Goal: Task Accomplishment & Management: Complete application form

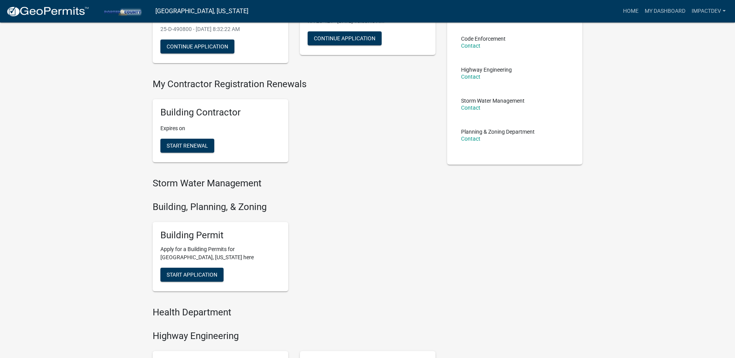
scroll to position [116, 0]
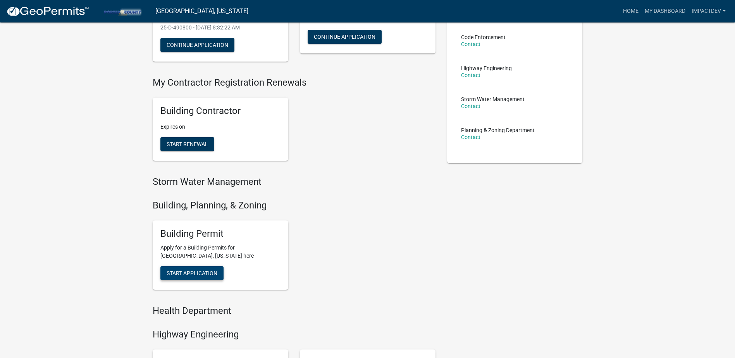
click at [194, 271] on span "Start Application" at bounding box center [192, 273] width 51 height 6
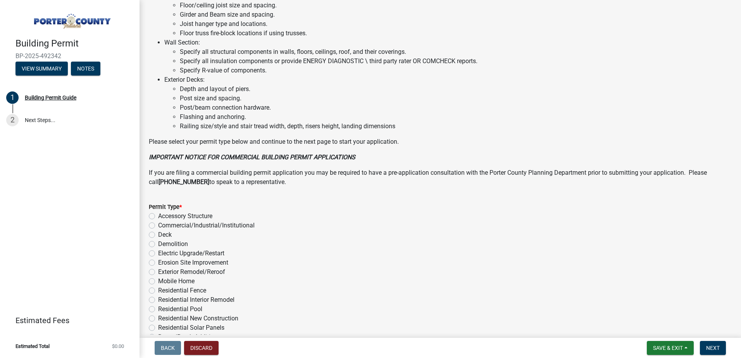
scroll to position [504, 0]
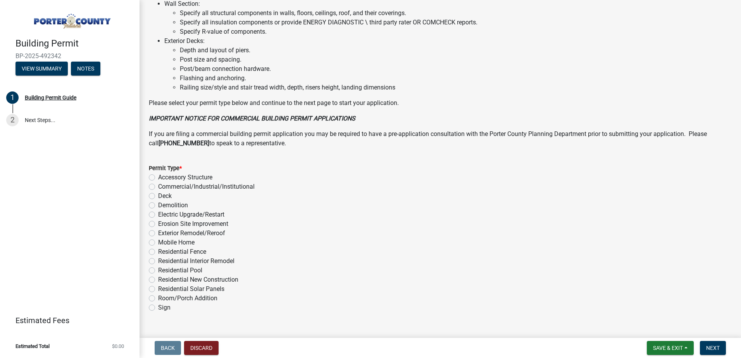
click at [158, 281] on label "Residential New Construction" at bounding box center [198, 279] width 80 height 9
click at [158, 280] on input "Residential New Construction" at bounding box center [160, 277] width 5 height 5
radio input "true"
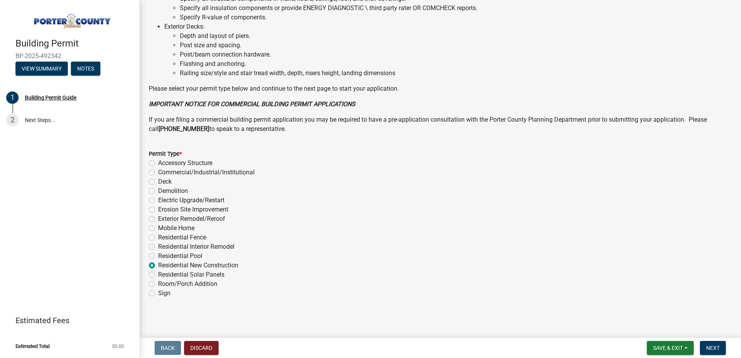
scroll to position [518, 0]
click at [718, 348] on span "Next" at bounding box center [713, 348] width 14 height 6
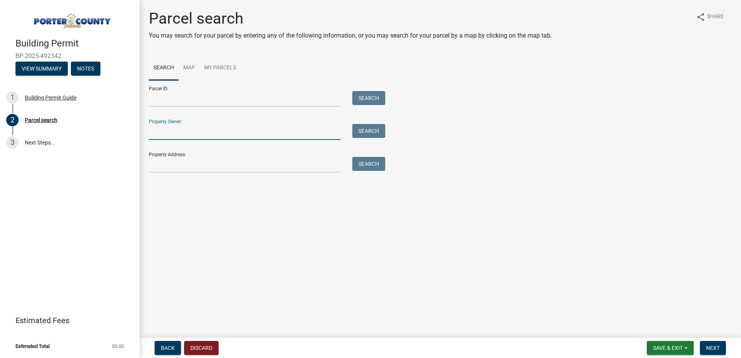
click at [174, 133] on input "Property Owner:" at bounding box center [245, 132] width 192 height 16
type input "Kannampuzha"
click at [373, 129] on button "Search" at bounding box center [368, 131] width 33 height 14
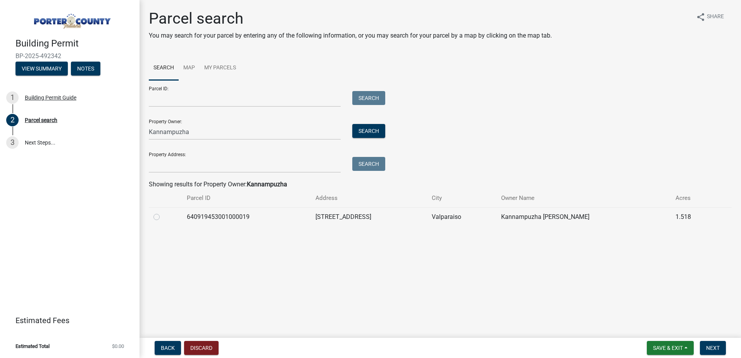
click at [163, 212] on label at bounding box center [163, 212] width 0 height 0
click at [163, 216] on input "radio" at bounding box center [165, 214] width 5 height 5
radio input "true"
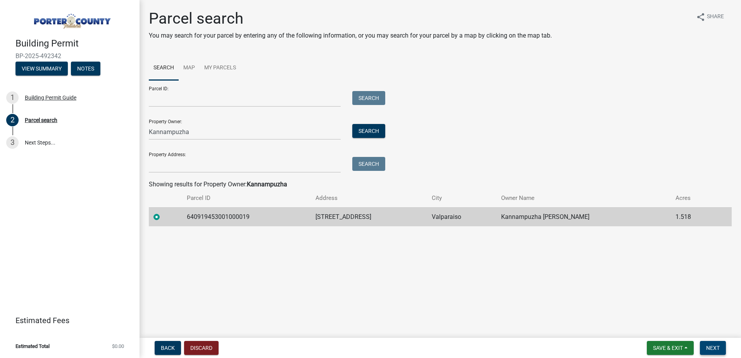
click at [712, 345] on span "Next" at bounding box center [713, 348] width 14 height 6
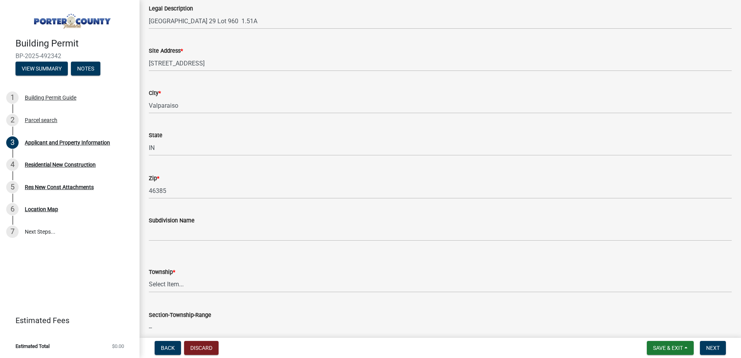
scroll to position [116, 0]
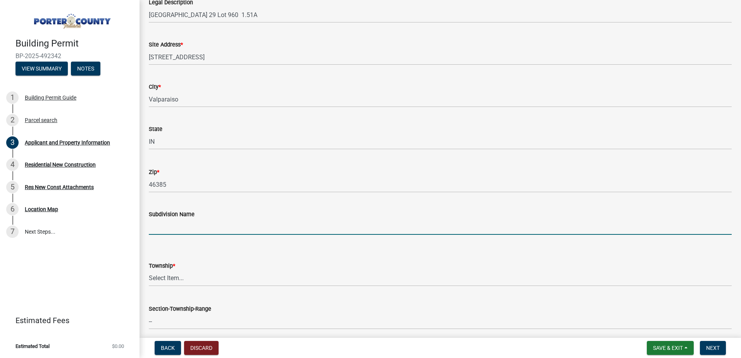
click at [151, 230] on input "Subdivision Name" at bounding box center [440, 227] width 583 height 16
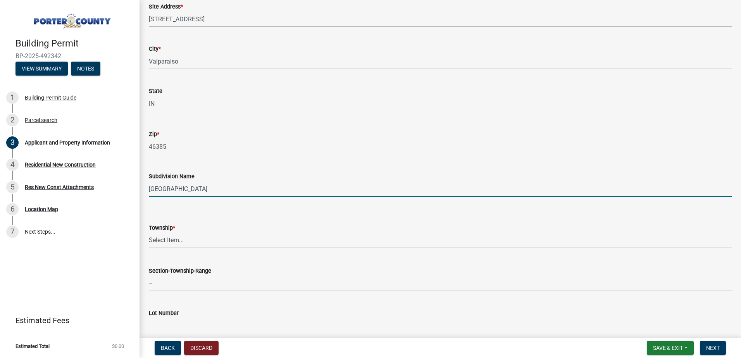
scroll to position [155, 0]
type input "Shorewood Forest"
click at [186, 234] on select "Select Item... Boone Center Jackson Liberty Morgan Pine Pleasant Portage Porter…" at bounding box center [440, 240] width 583 height 16
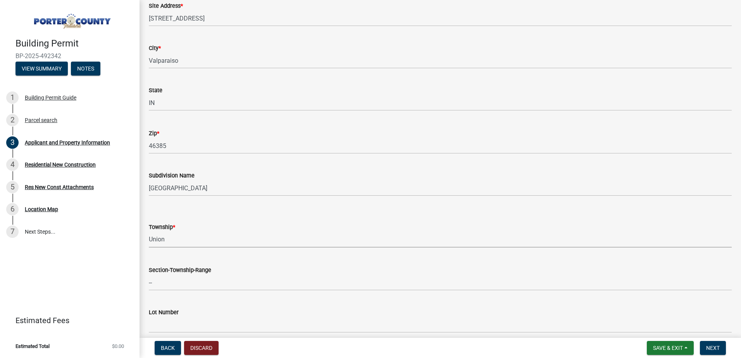
click at [149, 232] on select "Select Item... Boone Center Jackson Liberty Morgan Pine Pleasant Portage Porter…" at bounding box center [440, 240] width 583 height 16
select select "4e6cbcac-7d48-4f78-b019-902ed53214cd"
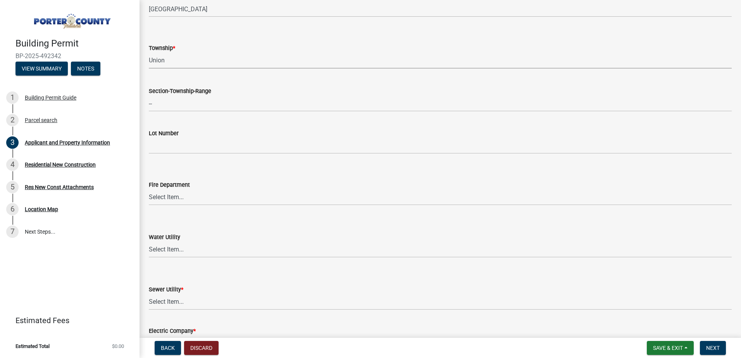
scroll to position [349, 0]
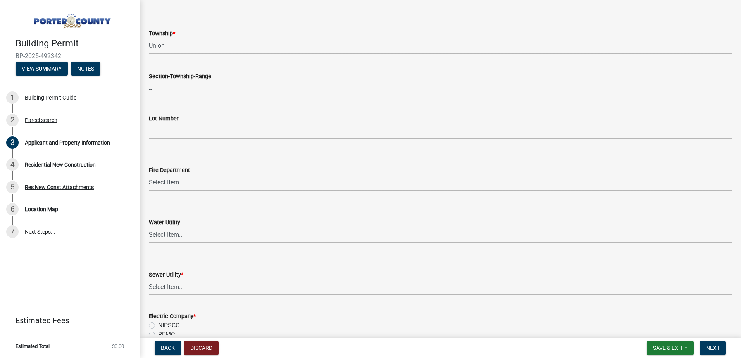
click at [176, 182] on select "Select Item... Beverly Shores FD Burns Harbor FD Boone Grove FD Chesterton FD F…" at bounding box center [440, 183] width 583 height 16
click at [149, 175] on select "Select Item... Beverly Shores FD Burns Harbor FD Boone Grove FD Chesterton FD F…" at bounding box center [440, 183] width 583 height 16
select select "61d3a05a-0bd1-4f35-813c-11f7681b720b"
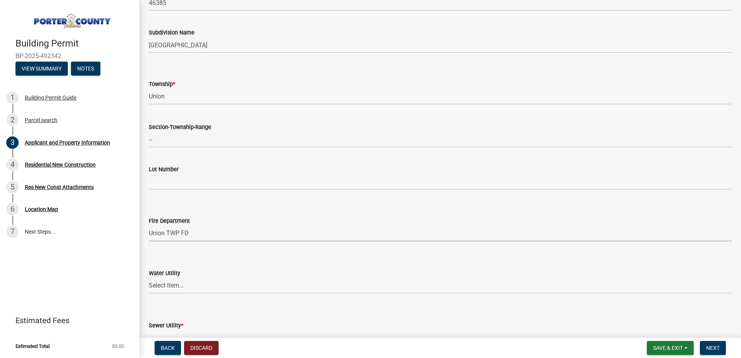
scroll to position [310, 0]
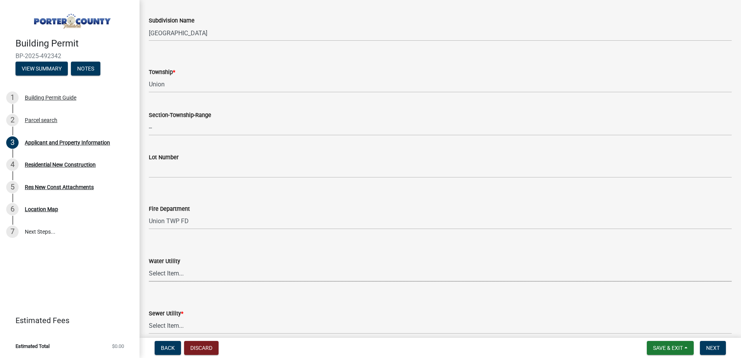
click at [179, 271] on select "Select Item... Aqua Indiana Inc Damon Run Indiana American Water Nature Works P…" at bounding box center [440, 274] width 583 height 16
click at [149, 266] on select "Select Item... Aqua Indiana Inc Damon Run Indiana American Water Nature Works P…" at bounding box center [440, 274] width 583 height 16
select select "19353e9d-6395-4d02-b087-104cb5947cdc"
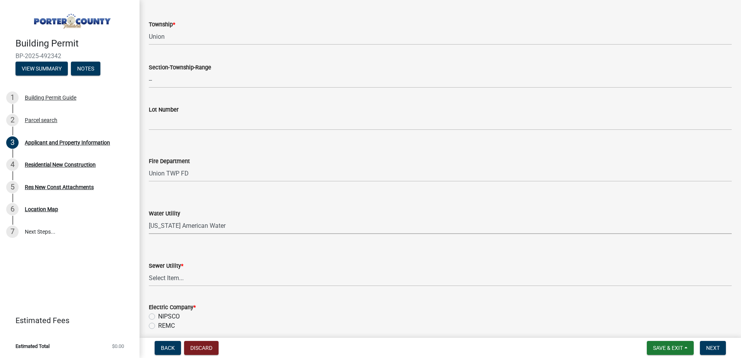
scroll to position [387, 0]
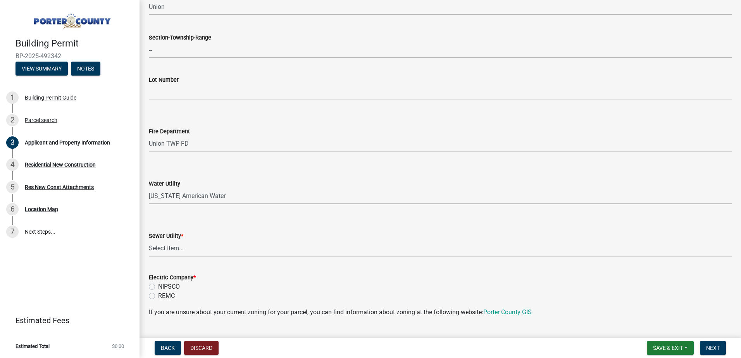
click at [178, 243] on select "Select Item... Aqua Indiana Inc Damon Run Falling Waters Lake Eliza - LEACD Nat…" at bounding box center [440, 249] width 583 height 16
click at [149, 241] on select "Select Item... Aqua Indiana Inc Damon Run Falling Waters Lake Eliza - LEACD Nat…" at bounding box center [440, 249] width 583 height 16
select select "b800d0da-e05b-4bfb-9059-90d625c2cfa9"
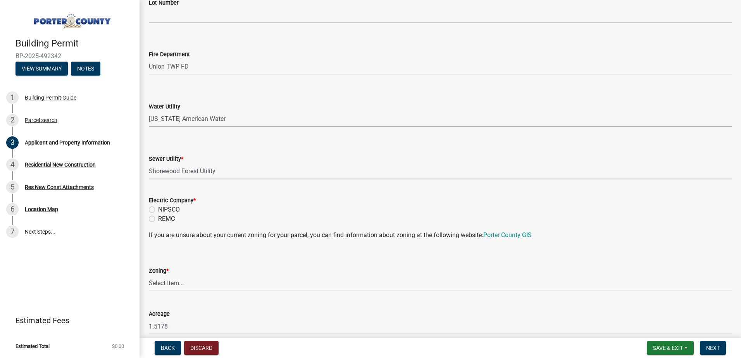
scroll to position [465, 0]
click at [158, 208] on label "NIPSCO" at bounding box center [169, 209] width 22 height 9
click at [158, 208] on input "NIPSCO" at bounding box center [160, 207] width 5 height 5
radio input "true"
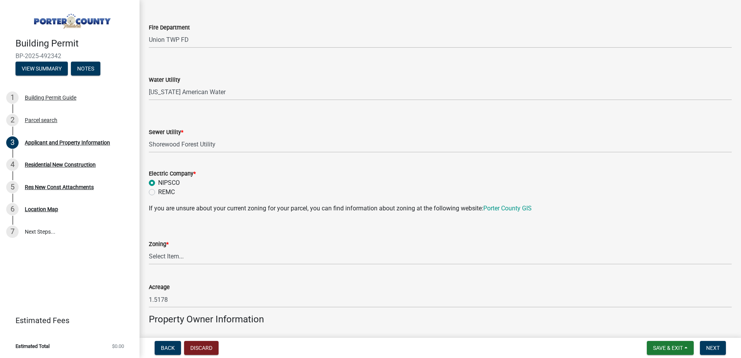
scroll to position [504, 0]
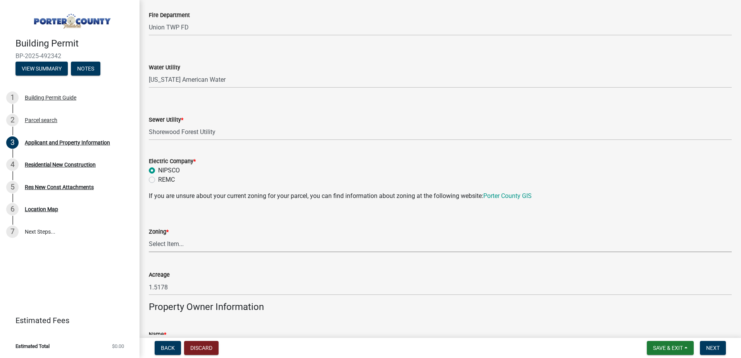
click at [160, 237] on select "Select Item... A1 A2 CH CM CN I1 I2 I3 IN MP OT P1 P2 PUD R1 R2 R3 R4 RL RR" at bounding box center [440, 244] width 583 height 16
click at [149, 236] on select "Select Item... A1 A2 CH CM CN I1 I2 I3 IN MP OT P1 P2 PUD R1 R2 R3 R4 RL RR" at bounding box center [440, 244] width 583 height 16
select select "e2d1b1d7-ccc9-456b-9e96-e16306515997"
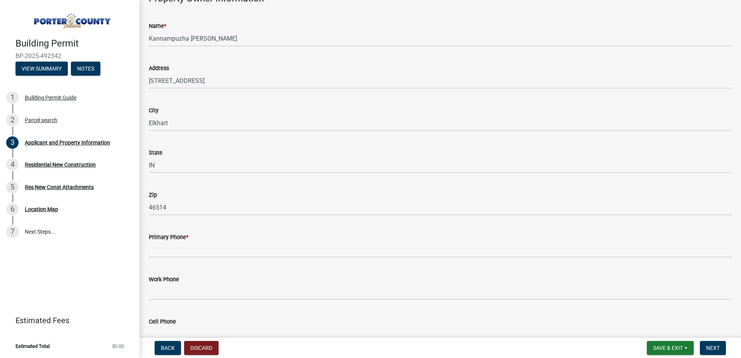
scroll to position [813, 0]
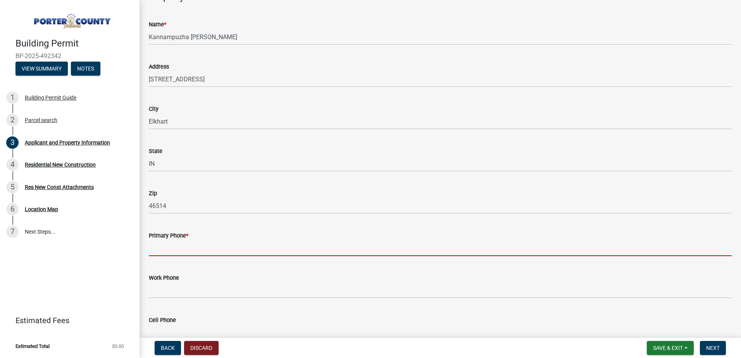
click at [186, 251] on input "Primary Phone *" at bounding box center [440, 248] width 583 height 16
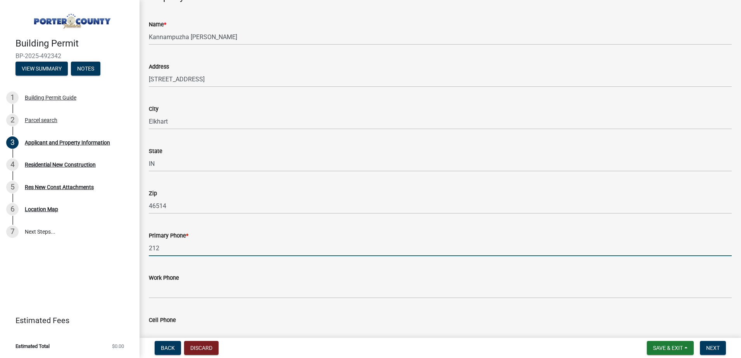
type input "2123350580"
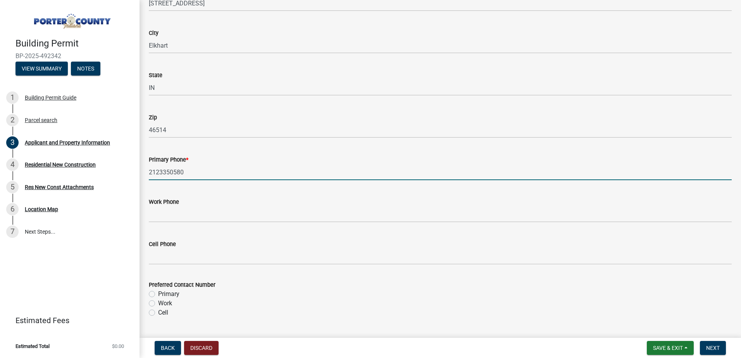
scroll to position [891, 0]
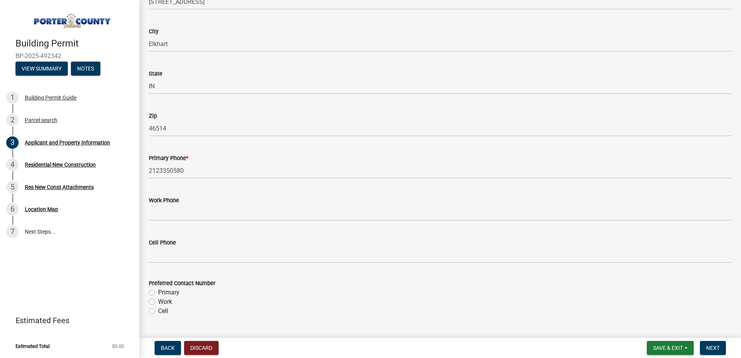
click at [158, 294] on label "Primary" at bounding box center [168, 292] width 21 height 9
click at [158, 293] on input "Primary" at bounding box center [160, 290] width 5 height 5
radio input "true"
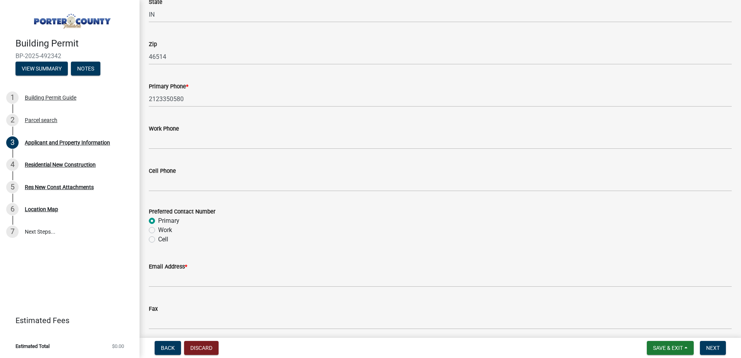
scroll to position [968, 0]
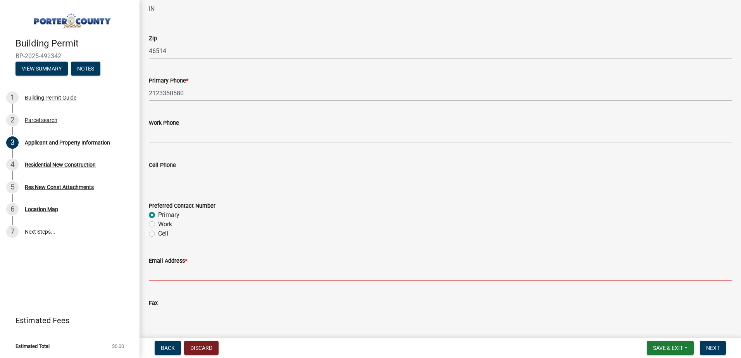
click at [188, 274] on input "Email Address *" at bounding box center [440, 273] width 583 height 16
type input "jovilk@gmail.com"
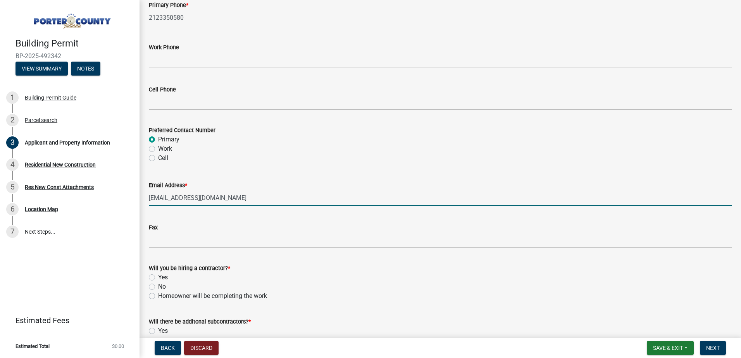
scroll to position [1046, 0]
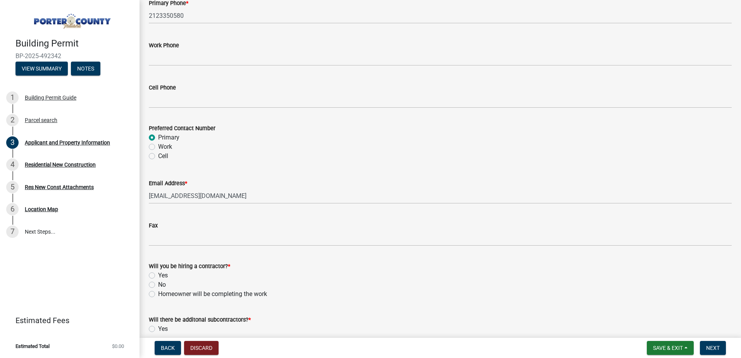
click at [158, 274] on label "Yes" at bounding box center [163, 275] width 10 height 9
click at [158, 274] on input "Yes" at bounding box center [160, 273] width 5 height 5
radio input "true"
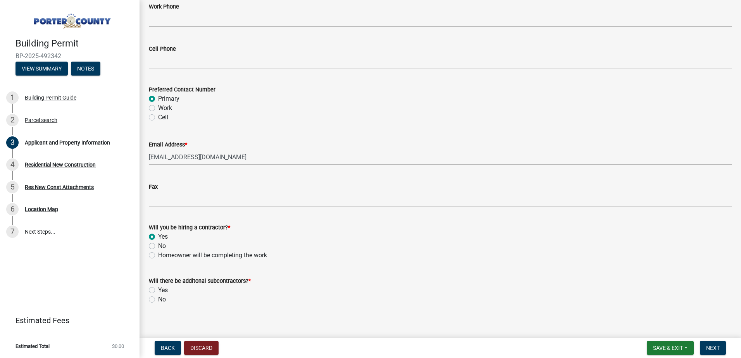
scroll to position [1091, 0]
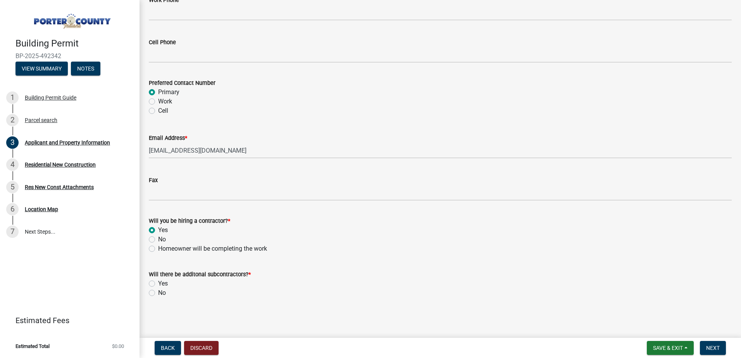
click at [158, 284] on label "Yes" at bounding box center [163, 283] width 10 height 9
click at [158, 284] on input "Yes" at bounding box center [160, 281] width 5 height 5
radio input "true"
click at [713, 343] on button "Next" at bounding box center [713, 348] width 26 height 14
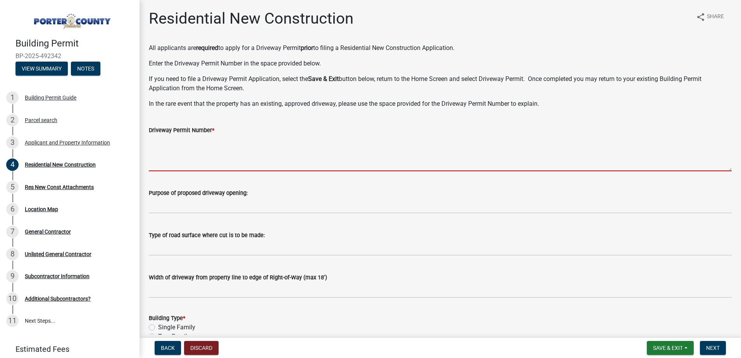
click at [184, 163] on textarea "Driveway Permit Number *" at bounding box center [440, 153] width 583 height 36
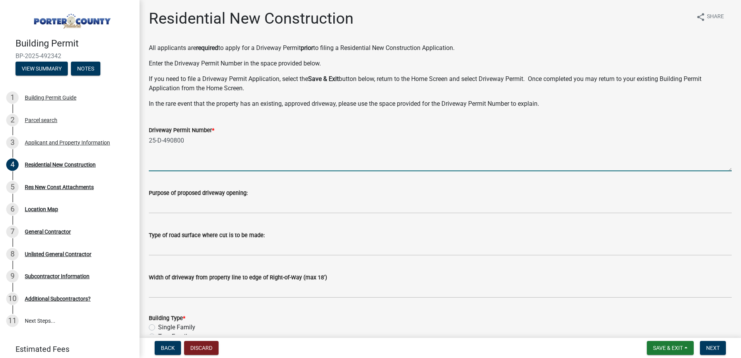
type textarea "25-D-490800"
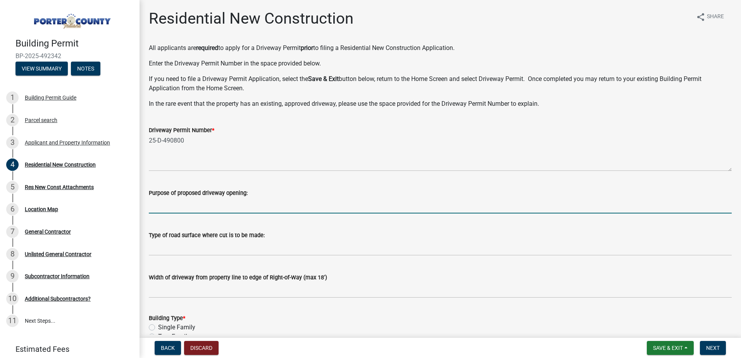
click at [172, 208] on input "Purpose of proposed driveway opening:" at bounding box center [440, 206] width 583 height 16
type input "Residential driveway for new single-family home"
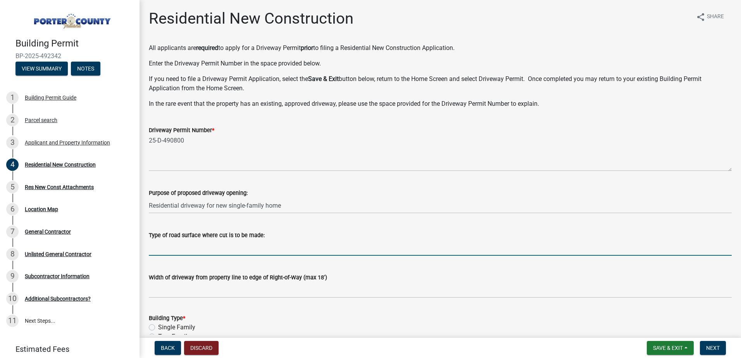
click at [224, 249] on input "Type of road surface where cut is to be made:" at bounding box center [440, 248] width 583 height 16
type input "Concrete"
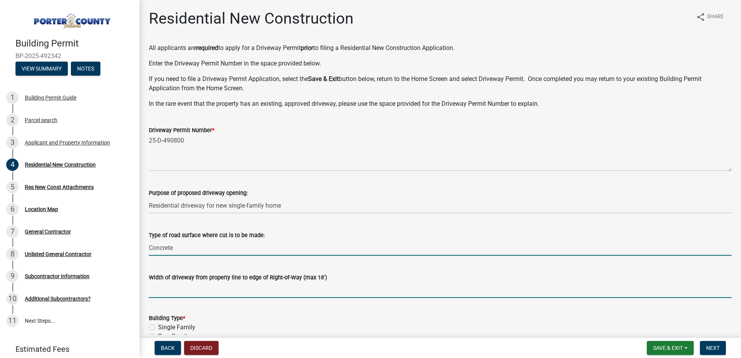
click at [185, 291] on input "Width of driveway from property line to edge of Right-of-Way (max 18')" at bounding box center [440, 290] width 583 height 16
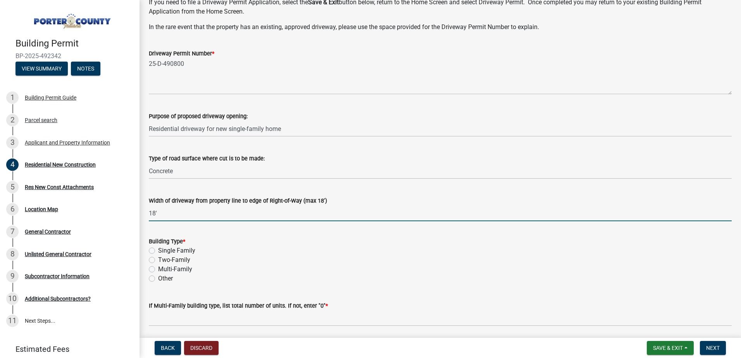
scroll to position [77, 0]
type input "18'"
click at [158, 252] on label "Single Family" at bounding box center [176, 249] width 37 height 9
click at [158, 250] on input "Single Family" at bounding box center [160, 247] width 5 height 5
radio input "true"
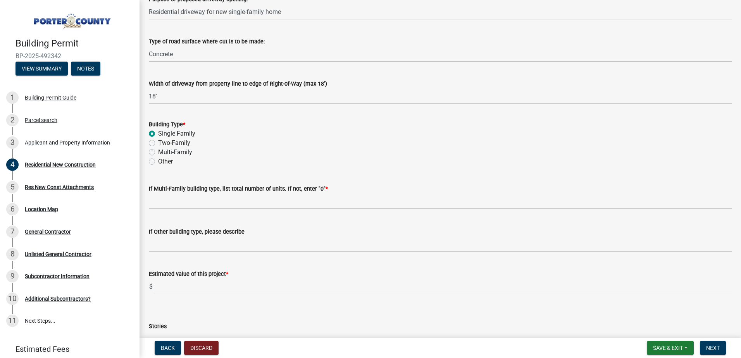
scroll to position [232, 0]
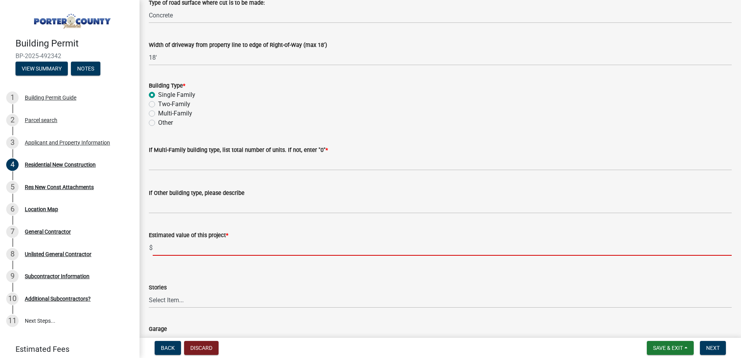
click at [168, 246] on input "text" at bounding box center [442, 248] width 579 height 16
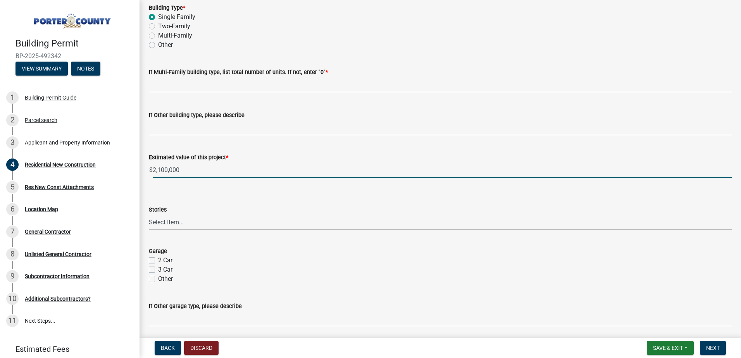
scroll to position [349, 0]
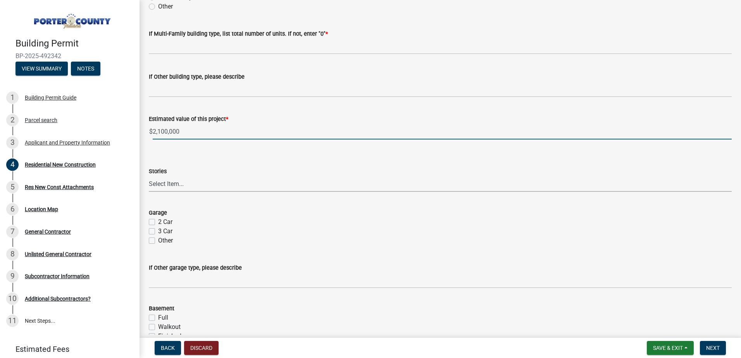
type input "2100000"
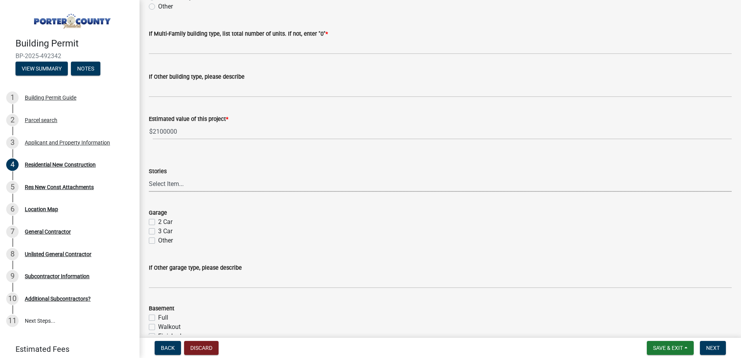
click at [179, 183] on select "Select Item... Ranch 1 1/2 Story 2 Story 2 1/2 Story 3 Story 3 1/2 Story Other" at bounding box center [440, 184] width 583 height 16
click at [149, 176] on select "Select Item... Ranch 1 1/2 Story 2 Story 2 1/2 Story 3 Story 3 1/2 Story Other" at bounding box center [440, 184] width 583 height 16
select select "aa8ef749-a8b0-43a5-816a-8f0191649d18"
click at [158, 232] on label "3 Car" at bounding box center [165, 231] width 14 height 9
click at [158, 232] on input "3 Car" at bounding box center [160, 229] width 5 height 5
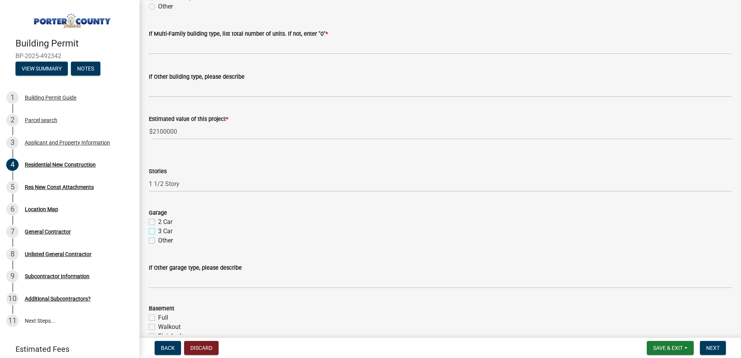
checkbox input "true"
checkbox input "false"
checkbox input "true"
checkbox input "false"
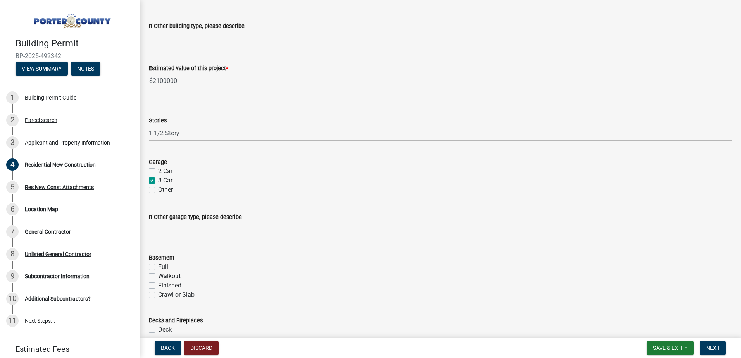
scroll to position [426, 0]
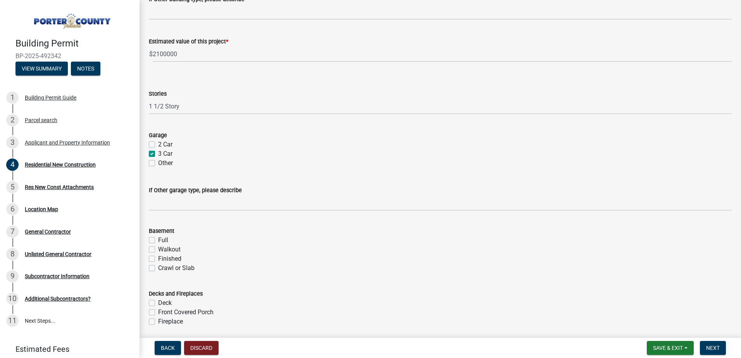
click at [158, 241] on label "Full" at bounding box center [163, 240] width 10 height 9
click at [158, 241] on input "Full" at bounding box center [160, 238] width 5 height 5
checkbox input "true"
checkbox input "false"
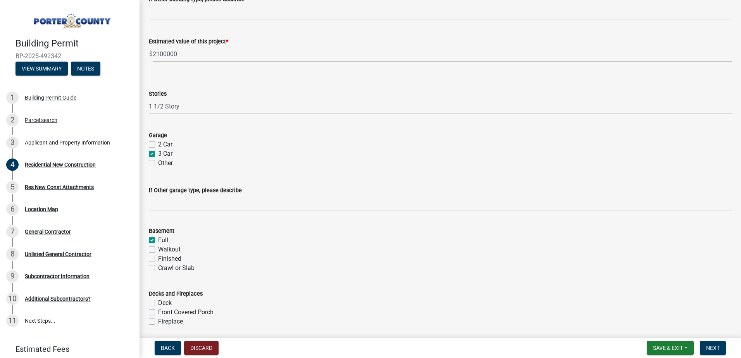
checkbox input "false"
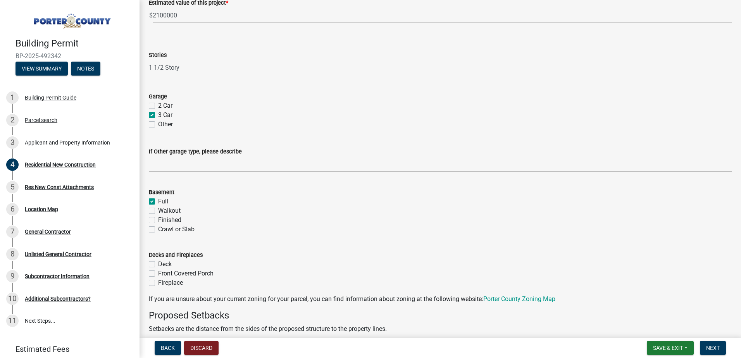
scroll to position [504, 0]
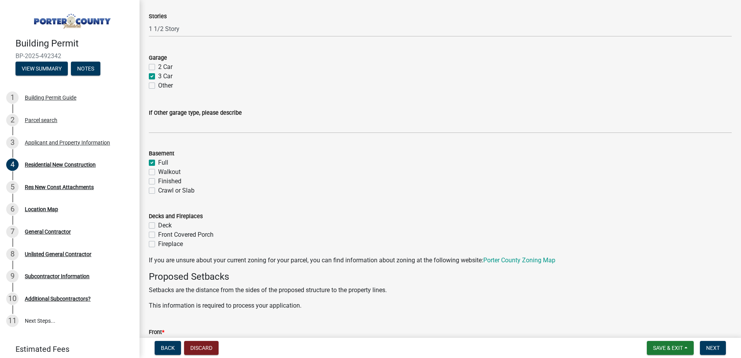
click at [158, 236] on label "Front Covered Porch" at bounding box center [185, 234] width 55 height 9
click at [158, 235] on input "Front Covered Porch" at bounding box center [160, 232] width 5 height 5
checkbox input "true"
checkbox input "false"
checkbox input "true"
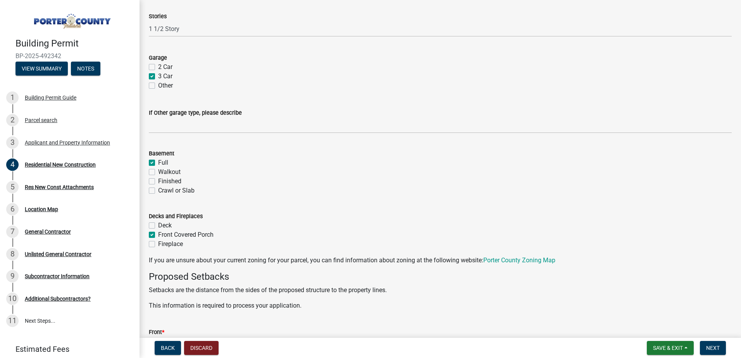
click at [158, 243] on label "Fireplace" at bounding box center [170, 243] width 25 height 9
click at [158, 243] on input "Fireplace" at bounding box center [160, 241] width 5 height 5
checkbox input "true"
checkbox input "false"
checkbox input "true"
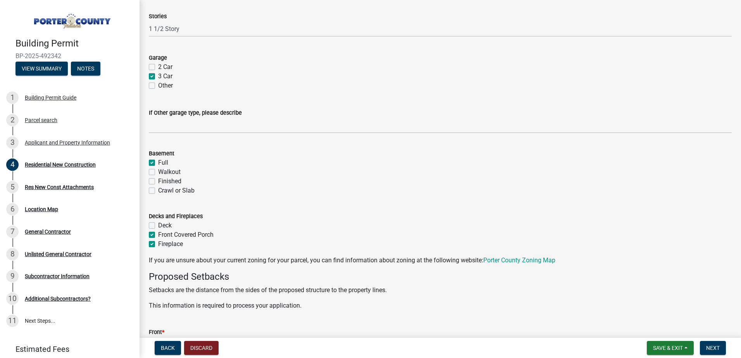
checkbox input "true"
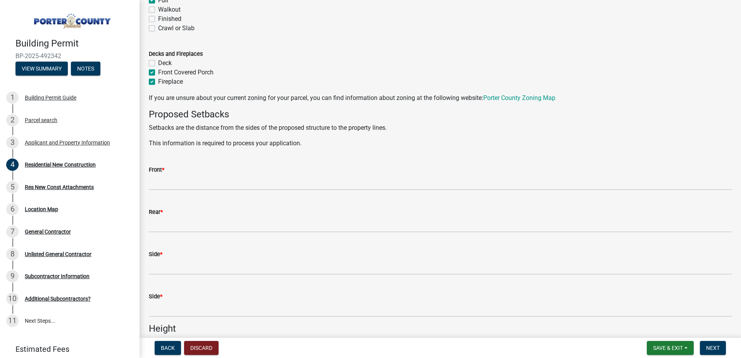
scroll to position [697, 0]
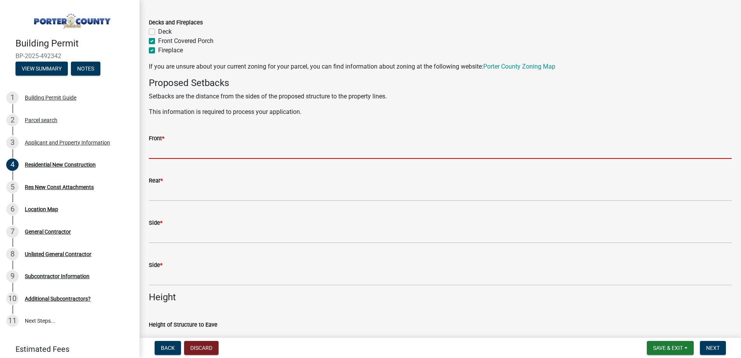
click at [182, 150] on input "Front *" at bounding box center [440, 151] width 583 height 16
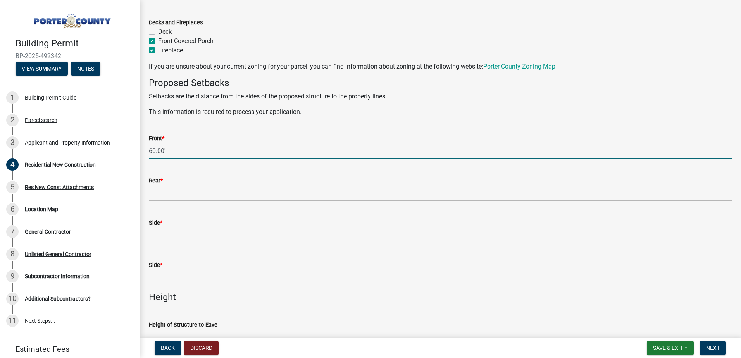
type input "60.00'"
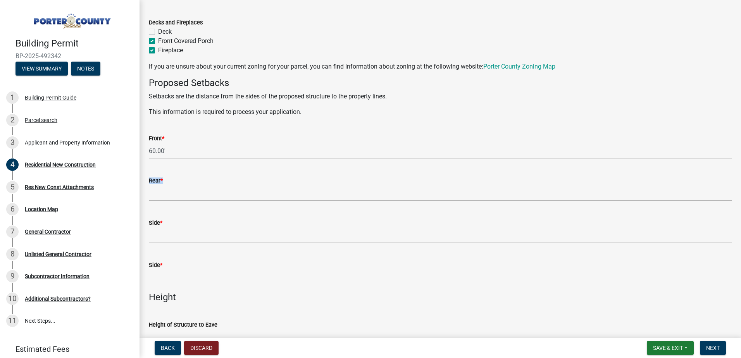
click at [177, 191] on form "Rear *" at bounding box center [440, 188] width 583 height 25
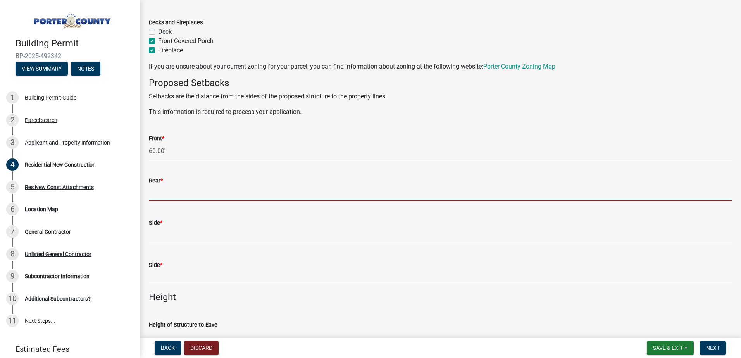
click at [177, 191] on input "Rear *" at bounding box center [440, 193] width 583 height 16
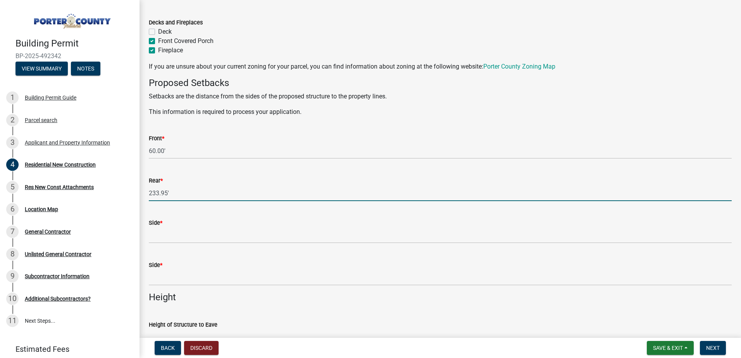
type input "233.95'"
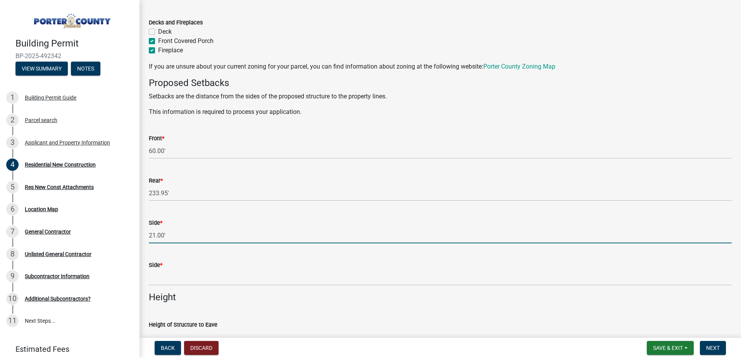
type input "21.00'"
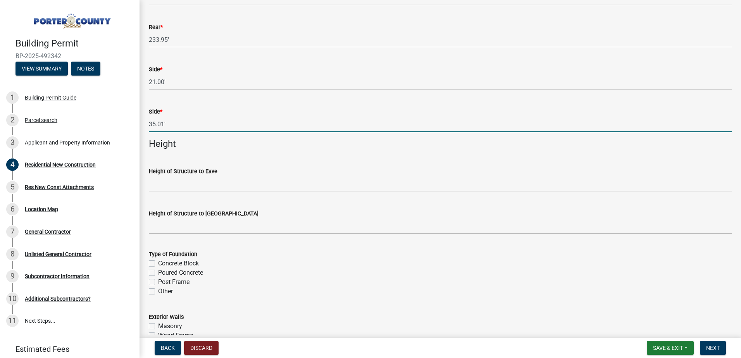
scroll to position [852, 0]
type input "35.01'"
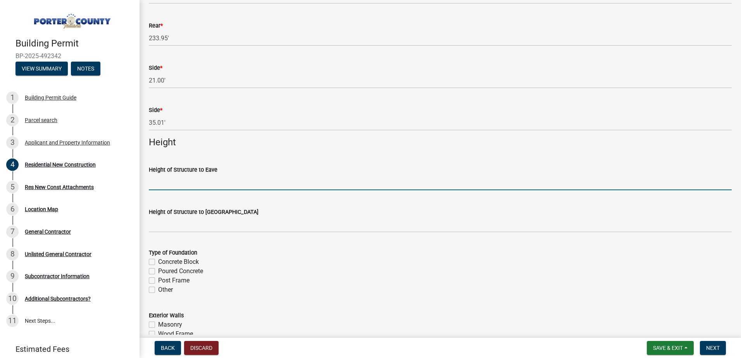
click at [167, 189] on input "Height of Structure to Eave" at bounding box center [440, 182] width 583 height 16
type input "11'"
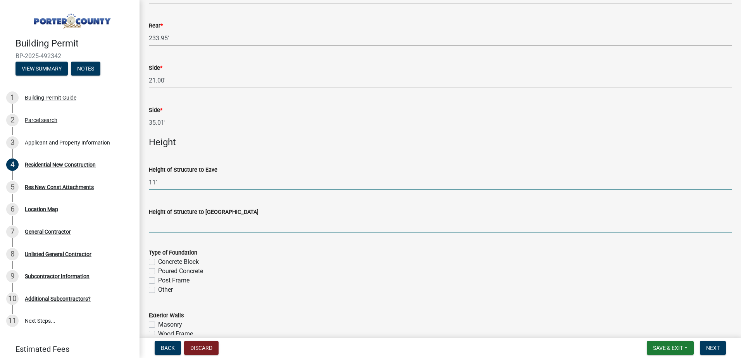
click at [166, 228] on input "Height of Structure to Roof Peak" at bounding box center [440, 225] width 583 height 16
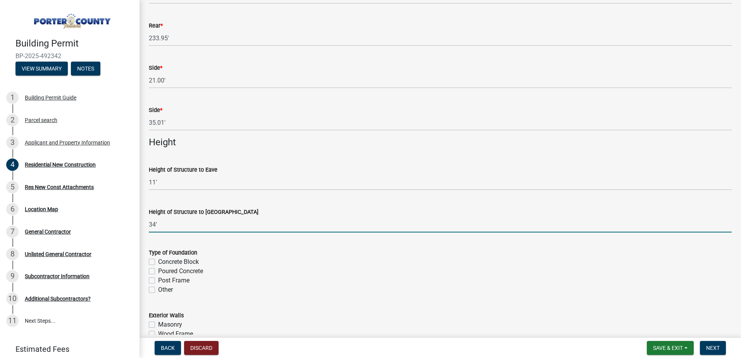
scroll to position [891, 0]
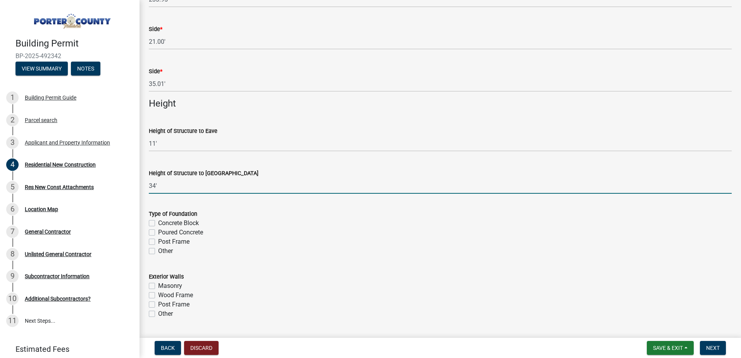
type input "34'"
click at [158, 234] on label "Poured Concrete" at bounding box center [180, 232] width 45 height 9
click at [158, 233] on input "Poured Concrete" at bounding box center [160, 230] width 5 height 5
checkbox input "true"
checkbox input "false"
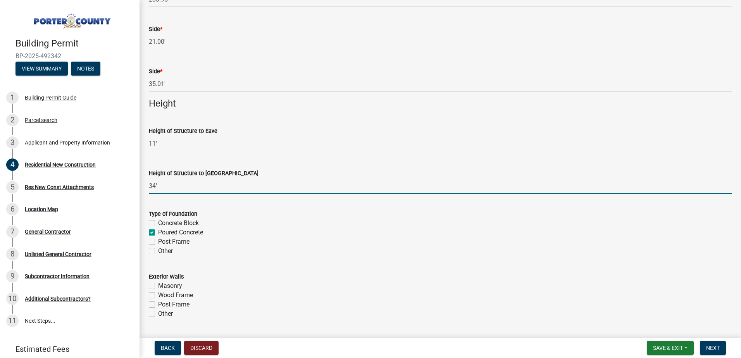
checkbox input "true"
checkbox input "false"
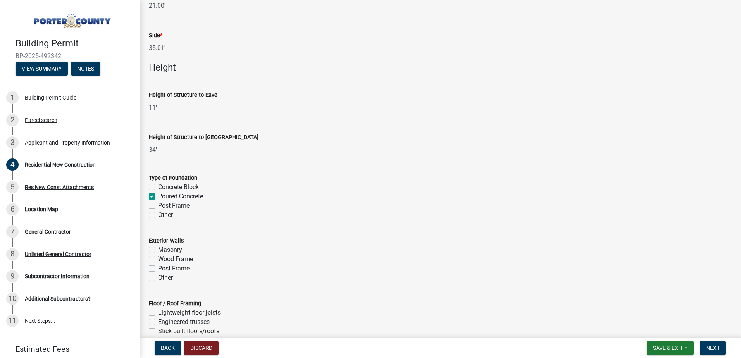
scroll to position [930, 0]
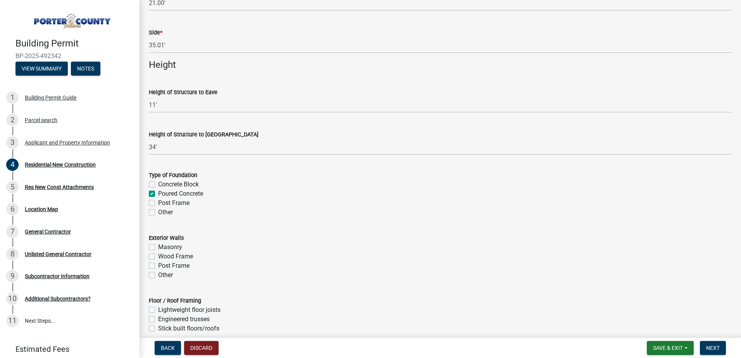
click at [158, 254] on label "Wood Frame" at bounding box center [175, 256] width 35 height 9
click at [158, 254] on input "Wood Frame" at bounding box center [160, 254] width 5 height 5
checkbox input "true"
checkbox input "false"
checkbox input "true"
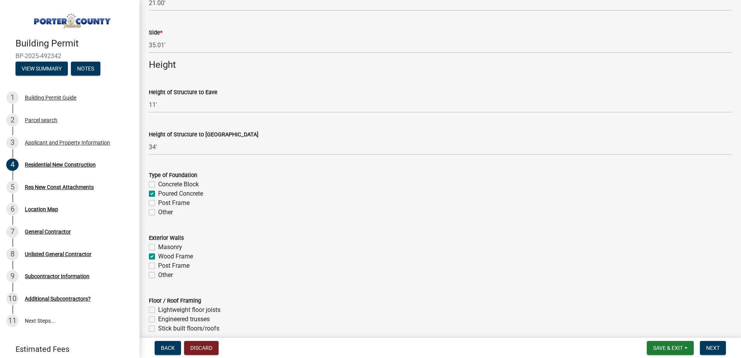
checkbox input "false"
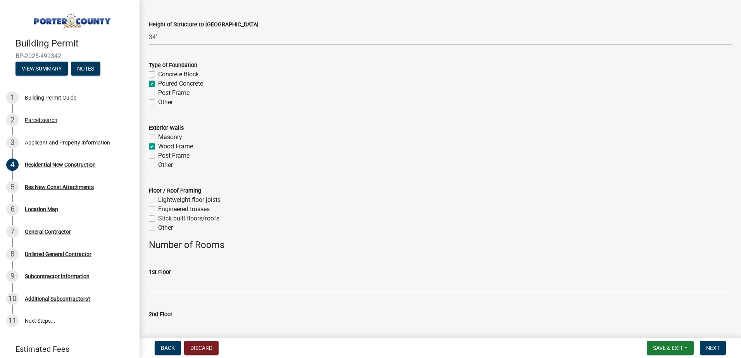
scroll to position [1046, 0]
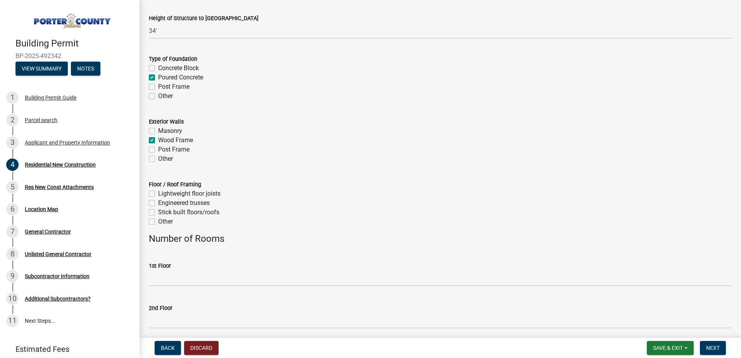
click at [158, 212] on label "Stick built floors/roofs" at bounding box center [188, 212] width 61 height 9
click at [158, 212] on input "Stick built floors/roofs" at bounding box center [160, 210] width 5 height 5
checkbox input "true"
checkbox input "false"
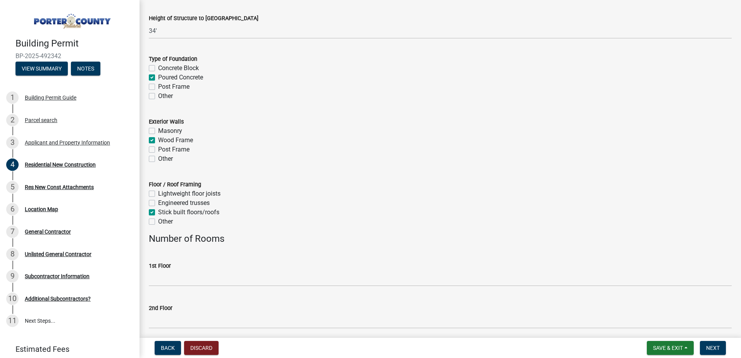
checkbox input "true"
checkbox input "false"
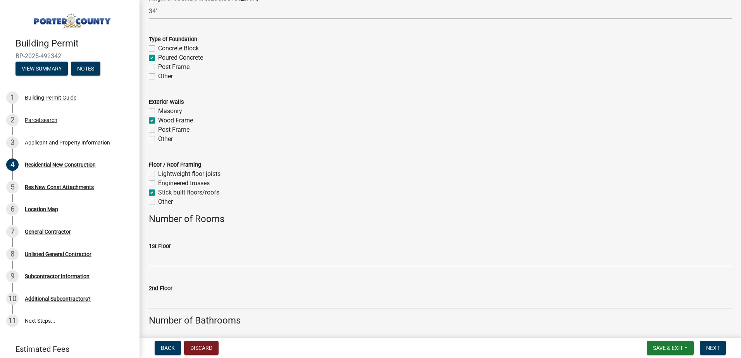
scroll to position [1085, 0]
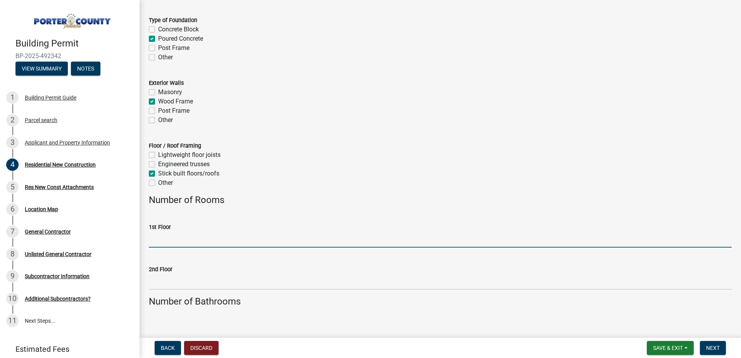
click at [190, 242] on input "1st Floor" at bounding box center [440, 240] width 583 height 16
type input "14"
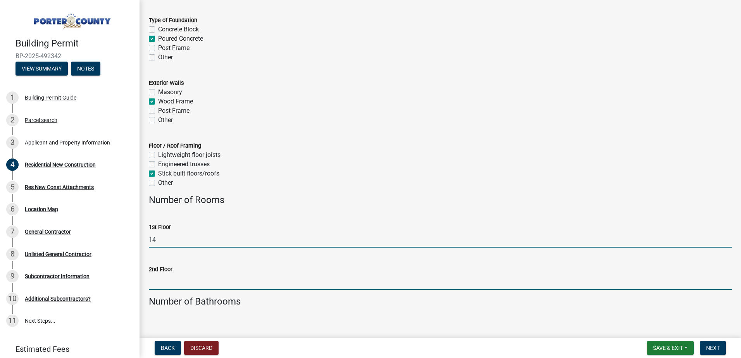
click at [177, 278] on input "2nd Floor" at bounding box center [440, 282] width 583 height 16
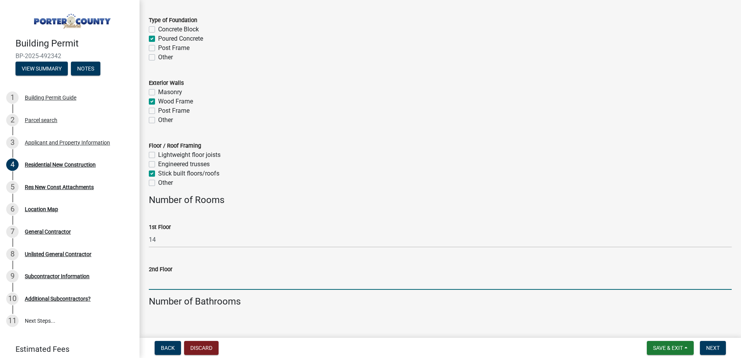
type input "5"
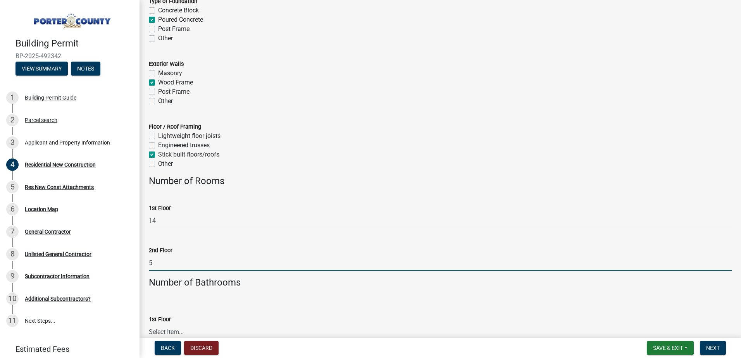
scroll to position [1123, 0]
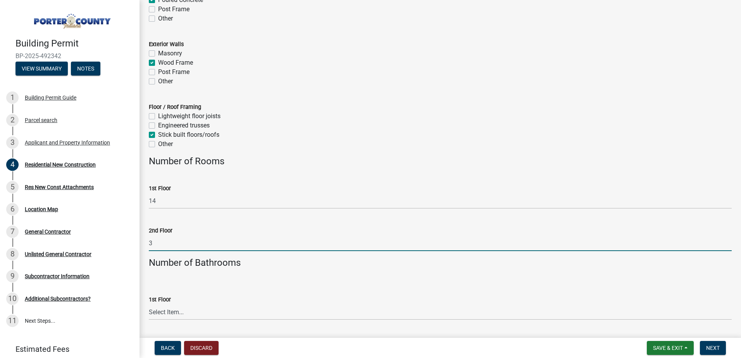
type input "3"
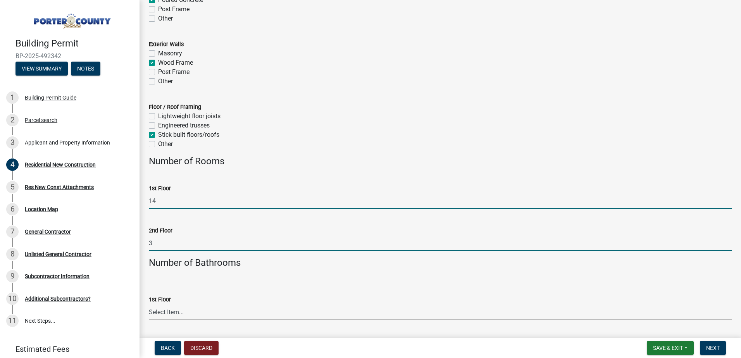
click at [187, 201] on input "14" at bounding box center [440, 201] width 583 height 16
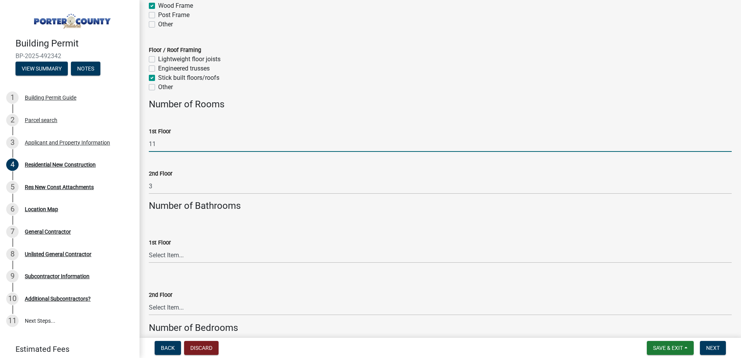
scroll to position [1201, 0]
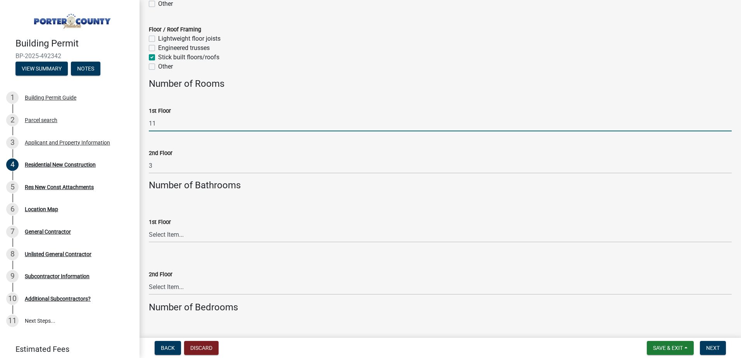
type input "11"
click at [184, 234] on select "Select Item... 0 .5 1 1.5 2 2.5 3 3.5 4 4.5 5 5.5 6+" at bounding box center [440, 235] width 583 height 16
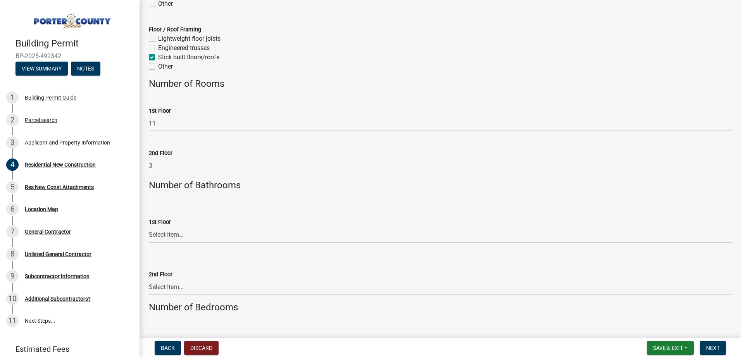
click at [184, 234] on select "Select Item... 0 .5 1 1.5 2 2.5 3 3.5 4 4.5 5 5.5 6+" at bounding box center [440, 235] width 583 height 16
click at [149, 227] on select "Select Item... 0 .5 1 1.5 2 2.5 3 3.5 4 4.5 5 5.5 6+" at bounding box center [440, 235] width 583 height 16
select select "62521bf7-7e7b-4e90-bf8e-bcfbe7af328a"
click at [177, 287] on select "Select Item... 0 .5 1 1.5 2 2.5 3 3.5 4 4.5 5 5.5 6+" at bounding box center [440, 287] width 583 height 16
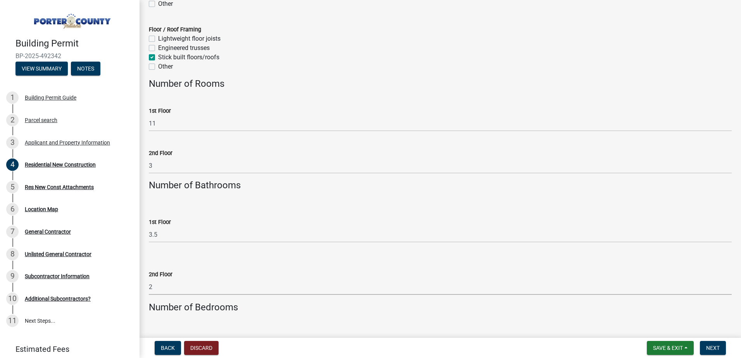
click at [149, 279] on select "Select Item... 0 .5 1 1.5 2 2.5 3 3.5 4 4.5 5 5.5 6+" at bounding box center [440, 287] width 583 height 16
select select "b5a5c90e-8d72-4ffd-8079-af89c218e1ea"
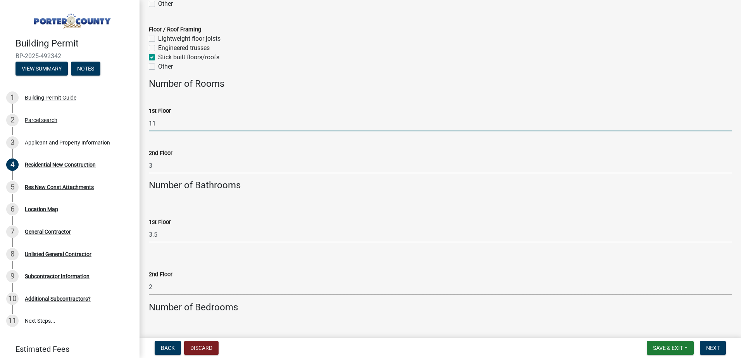
click at [161, 119] on input "11" at bounding box center [440, 123] width 583 height 16
type input "14"
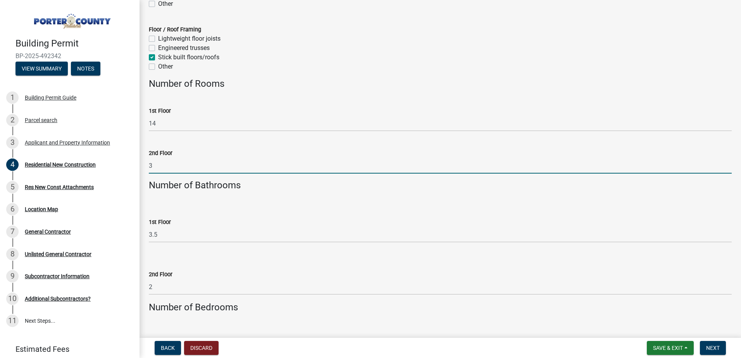
click at [167, 164] on input "3" at bounding box center [440, 166] width 583 height 16
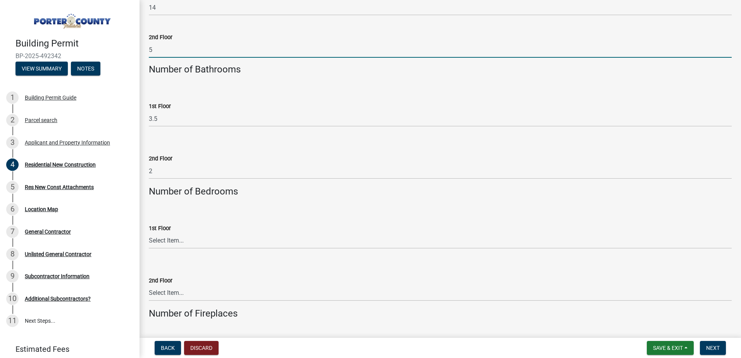
scroll to position [1317, 0]
type input "5"
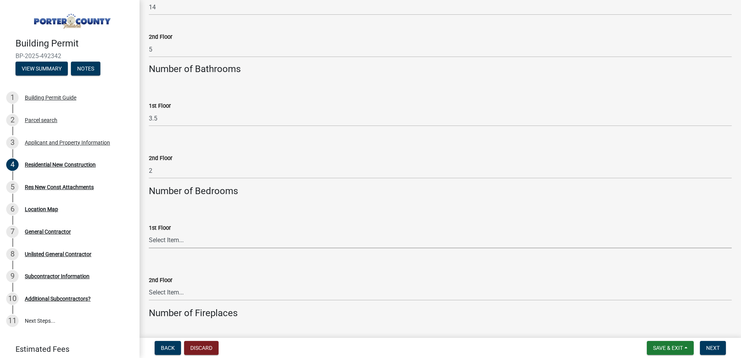
click at [195, 236] on select "Select Item... 0 1 2 3 4 5 6+" at bounding box center [440, 240] width 583 height 16
click at [149, 232] on select "Select Item... 0 1 2 3 4 5 6+" at bounding box center [440, 240] width 583 height 16
select select "5ba551af-3543-4bb1-864b-48bcd75e9b29"
click at [158, 292] on select "Select Item... 0 1 1.5 2 2.5 3 3.5 4 4.5 5 5.5 6+" at bounding box center [440, 293] width 583 height 16
click at [149, 285] on select "Select Item... 0 1 1.5 2 2.5 3 3.5 4 4.5 5 5.5 6+" at bounding box center [440, 293] width 583 height 16
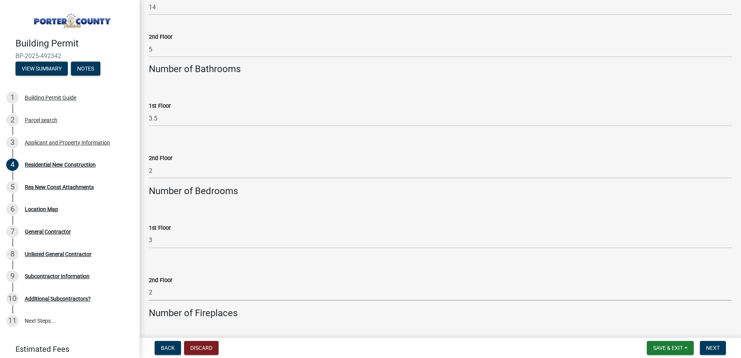
select select "b2533de0-56d2-4a1b-ad2e-8e3ba085ecca"
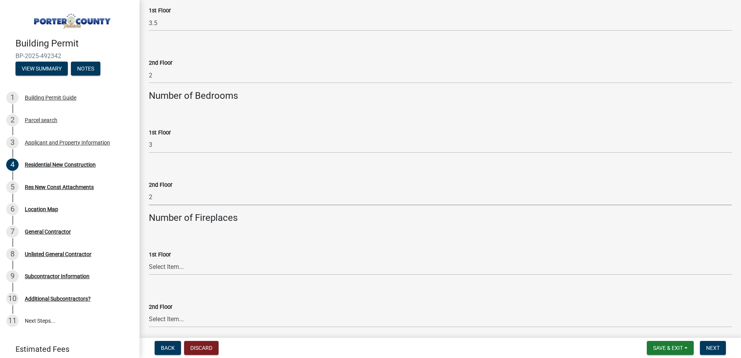
scroll to position [1433, 0]
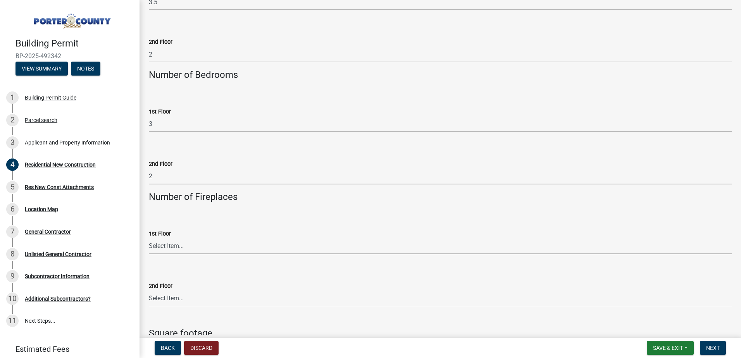
click at [161, 239] on select "Select Item... 0 1 2 3 4 5 6+" at bounding box center [440, 246] width 583 height 16
click at [149, 238] on select "Select Item... 0 1 2 3 4 5 6+" at bounding box center [440, 246] width 583 height 16
select select "a7554658-1ff0-4ba4-86bb-30b1109b1a56"
click at [160, 297] on select "Select Item... 0 1 2 3 4 5 6+" at bounding box center [440, 299] width 583 height 16
click at [149, 291] on select "Select Item... 0 1 2 3 4 5 6+" at bounding box center [440, 299] width 583 height 16
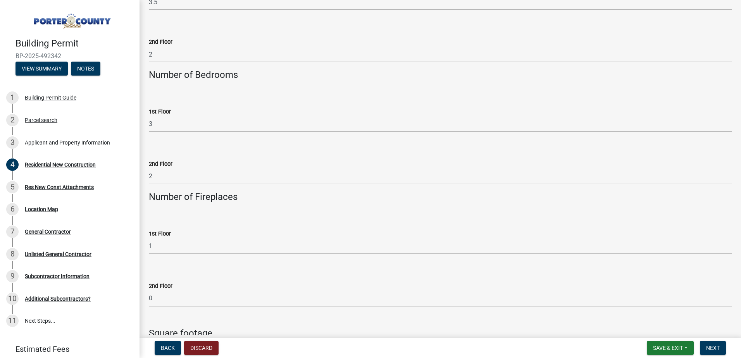
select select "bbae15df-4b7c-4889-a1a2-bdce83955e33"
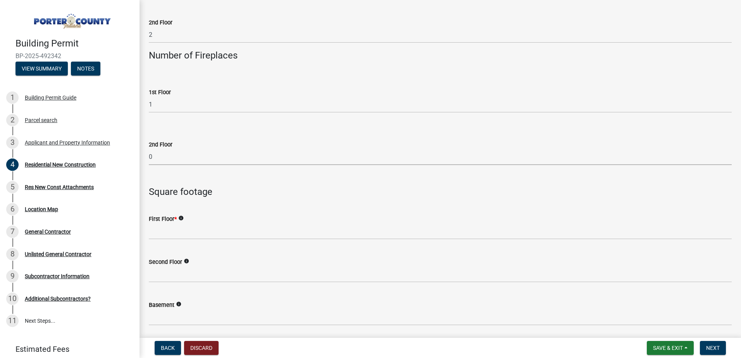
scroll to position [1627, 0]
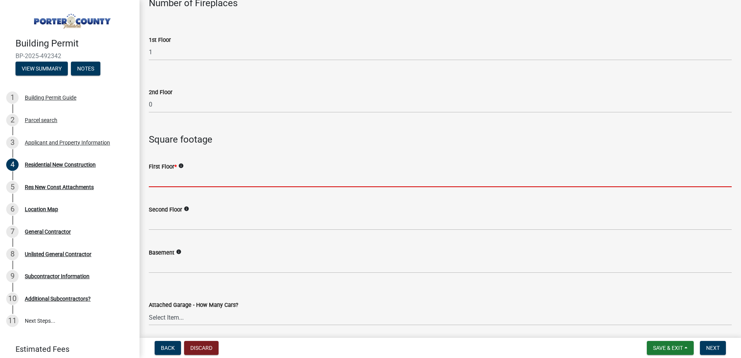
click at [188, 180] on input "text" at bounding box center [440, 179] width 583 height 16
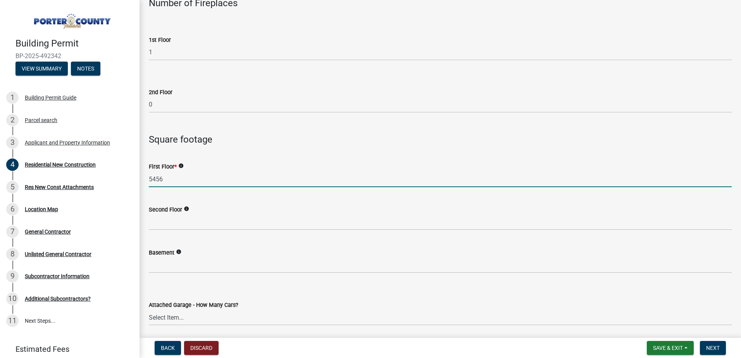
type input "5456"
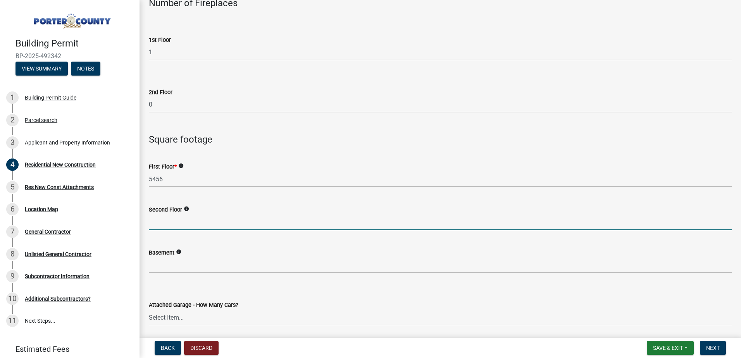
click at [169, 228] on input "text" at bounding box center [440, 222] width 583 height 16
type input "1068"
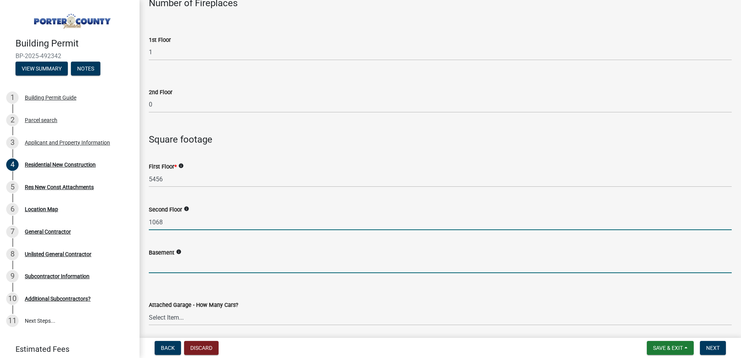
click at [172, 260] on input "text" at bounding box center [440, 265] width 583 height 16
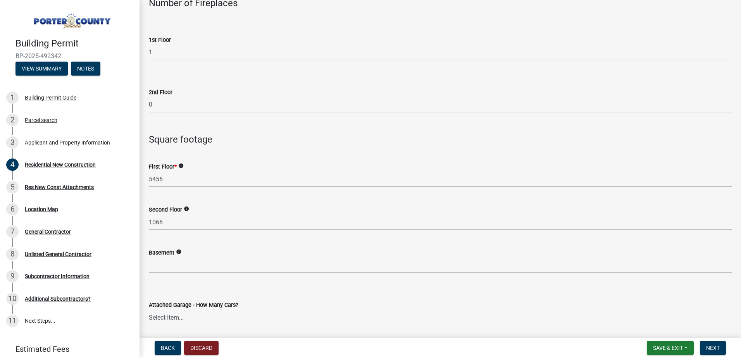
click at [178, 252] on icon "info" at bounding box center [178, 251] width 5 height 5
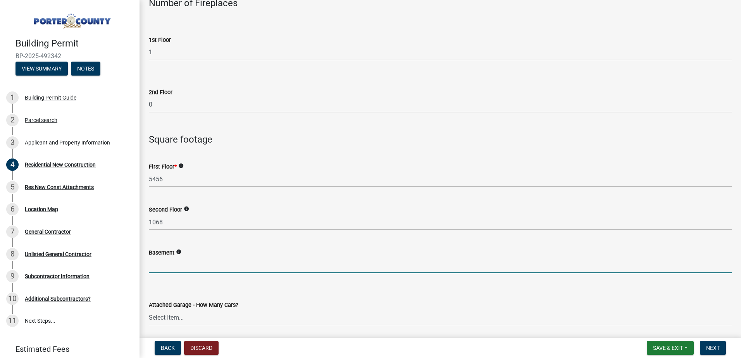
click at [156, 264] on input "text" at bounding box center [440, 265] width 583 height 16
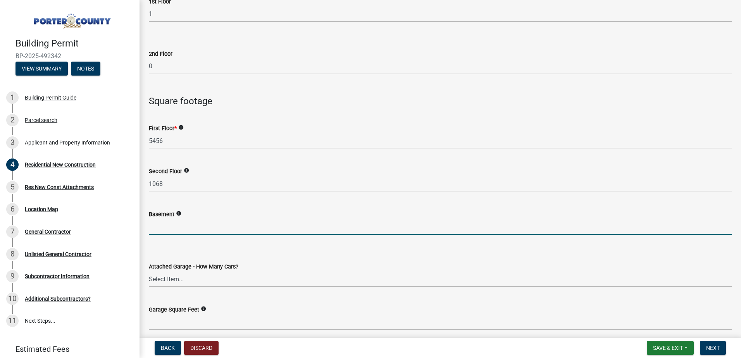
scroll to position [1666, 0]
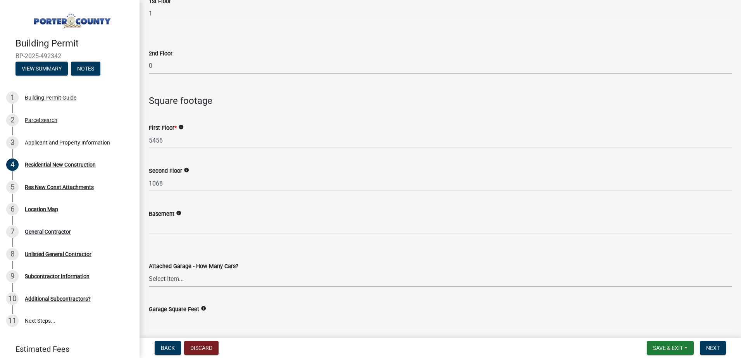
click at [185, 280] on select "Select Item... N/A 1 2 3 4 5 6+" at bounding box center [440, 279] width 583 height 16
click at [149, 271] on select "Select Item... N/A 1 2 3 4 5 6+" at bounding box center [440, 279] width 583 height 16
select select "7427f001-d34c-4c58-bf3c-f60178144653"
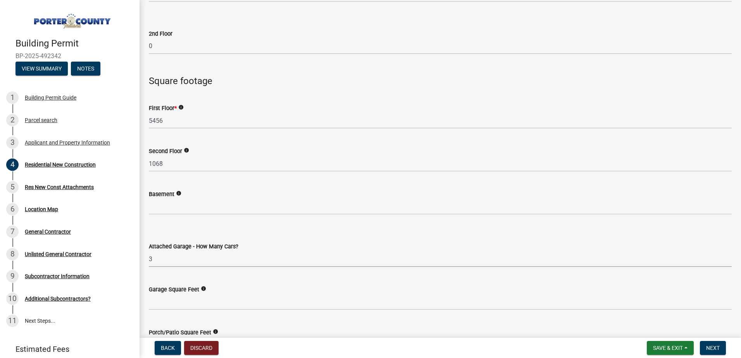
scroll to position [1704, 0]
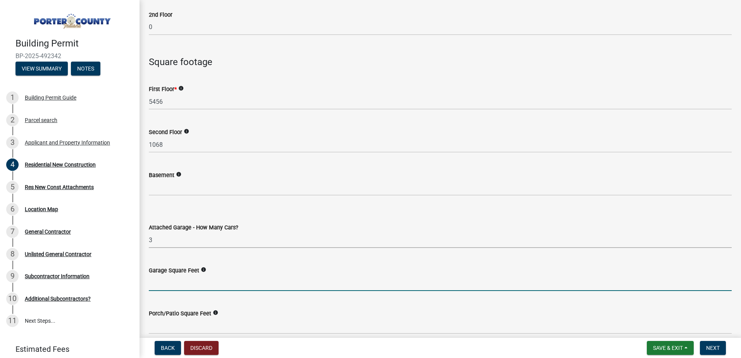
click at [219, 284] on input "text" at bounding box center [440, 283] width 583 height 16
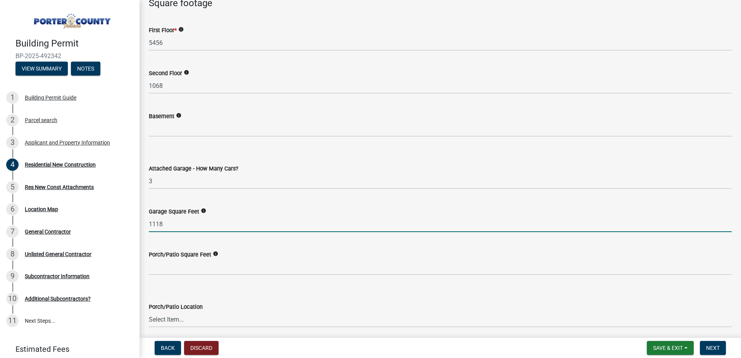
scroll to position [1782, 0]
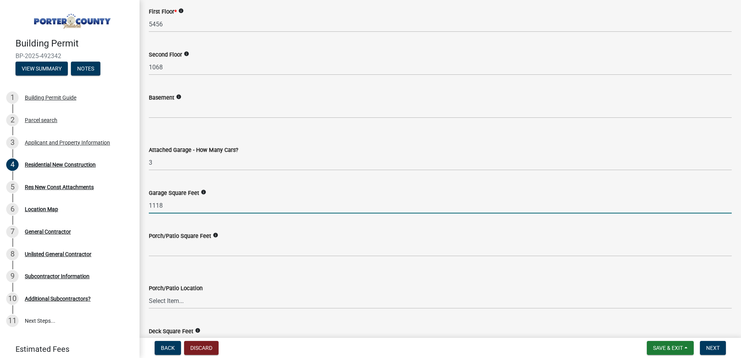
type input "1118"
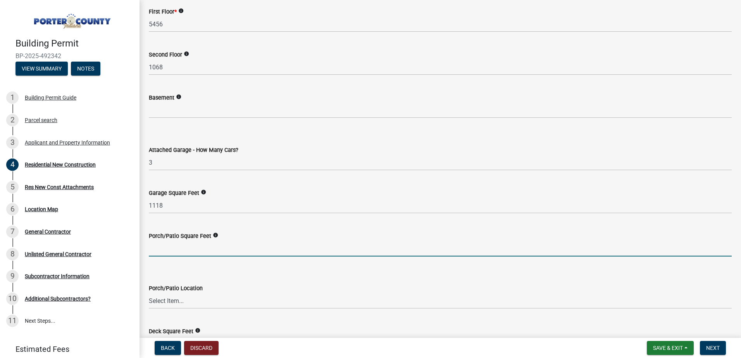
click at [181, 252] on input "text" at bounding box center [440, 249] width 583 height 16
click at [182, 250] on input "text" at bounding box center [440, 249] width 583 height 16
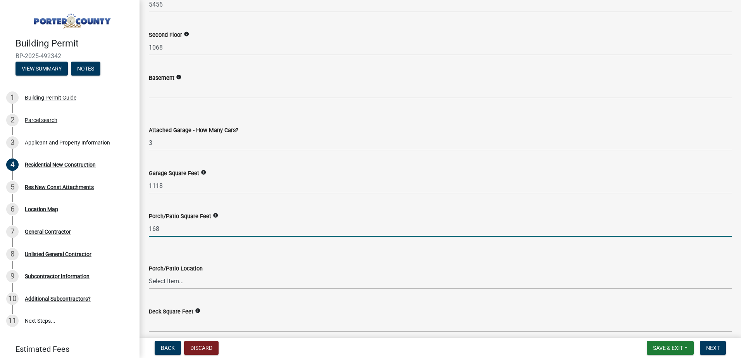
scroll to position [1821, 0]
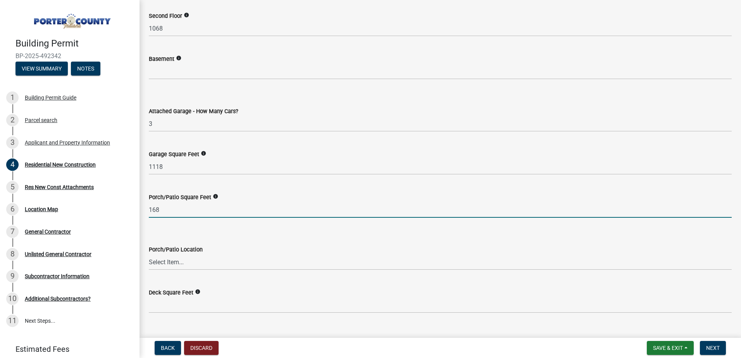
type input "168"
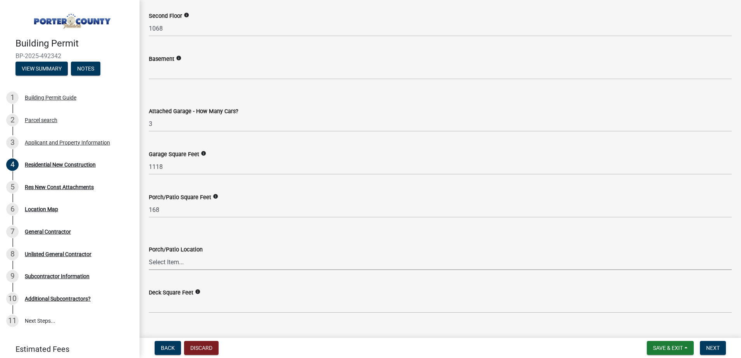
click at [201, 258] on select "Select Item... N/A Front Back" at bounding box center [440, 262] width 583 height 16
click at [149, 254] on select "Select Item... N/A Front Back" at bounding box center [440, 262] width 583 height 16
select select "aeb13f5b-f618-4fb0-9457-a1d82e5b0688"
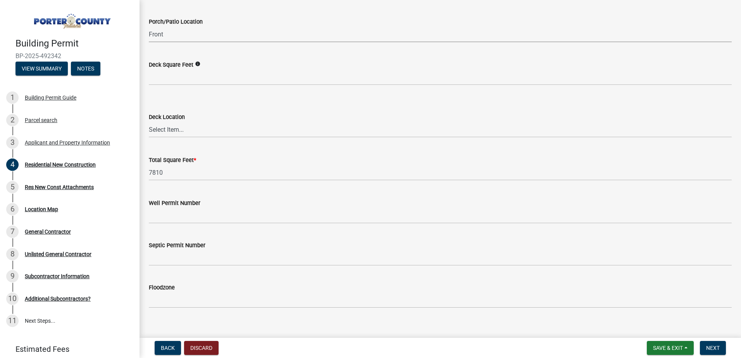
scroll to position [2058, 0]
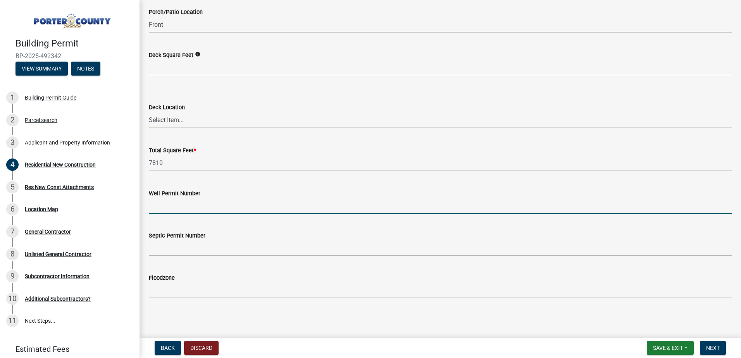
click at [153, 208] on input "Well Permit Number" at bounding box center [440, 206] width 583 height 16
type input "N"
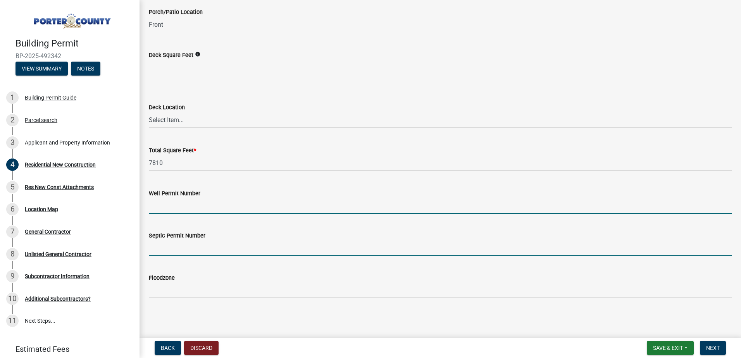
click at [154, 245] on input "Septic Permit Number" at bounding box center [440, 248] width 583 height 16
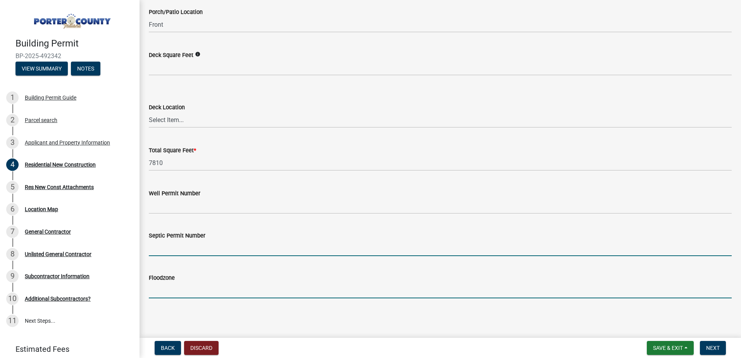
click at [183, 287] on input "Floodzone" at bounding box center [440, 290] width 583 height 16
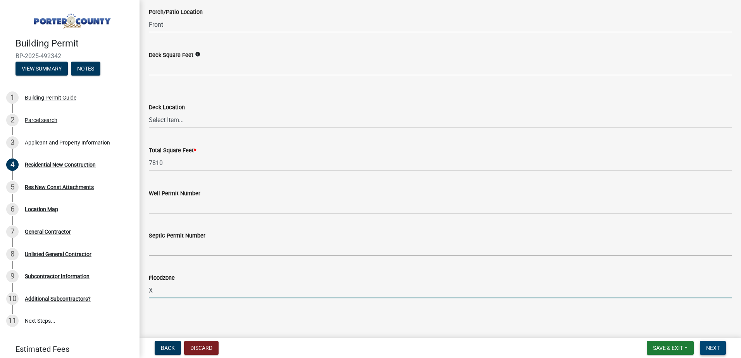
type input "X"
click at [710, 345] on span "Next" at bounding box center [713, 348] width 14 height 6
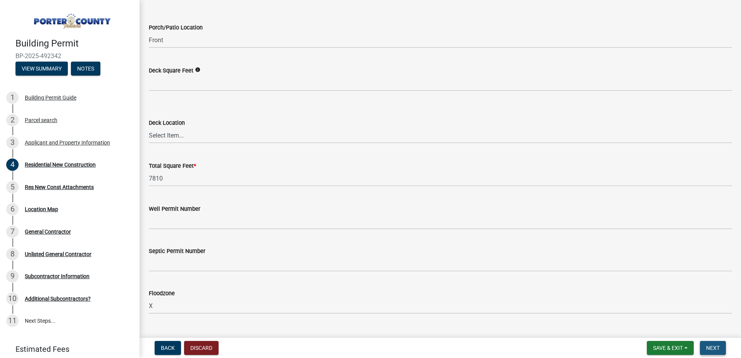
scroll to position [2074, 0]
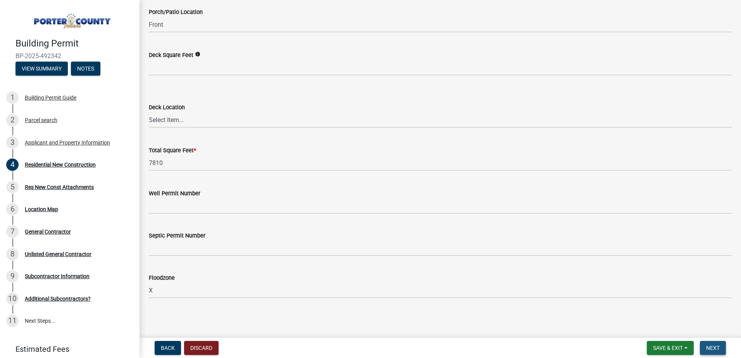
click at [716, 351] on span "Next" at bounding box center [713, 348] width 14 height 6
click at [712, 346] on span "Next" at bounding box center [713, 348] width 14 height 6
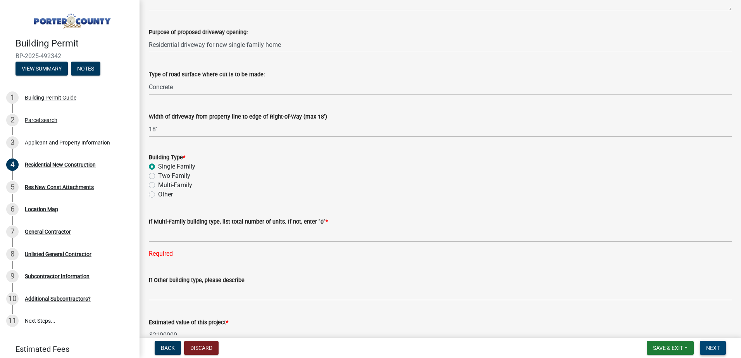
scroll to position [175, 0]
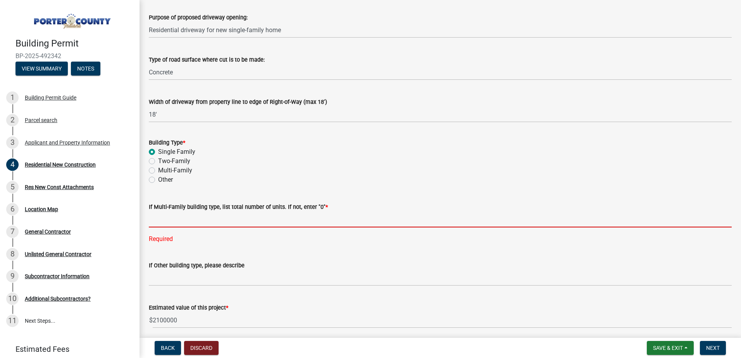
click at [174, 223] on input "text" at bounding box center [440, 219] width 583 height 16
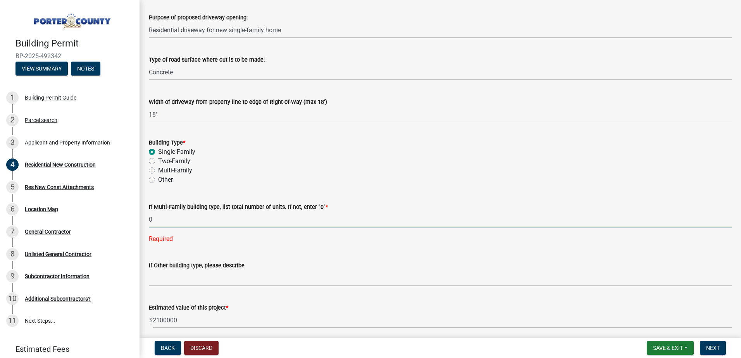
type input "0"
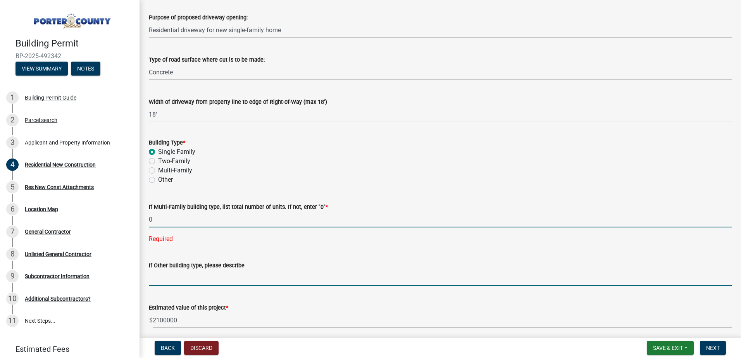
click at [200, 276] on wm-data-entity-input "If Other building type, please describe" at bounding box center [440, 271] width 583 height 42
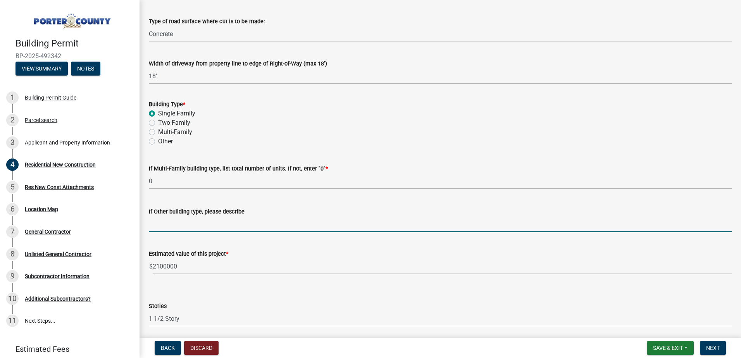
scroll to position [214, 0]
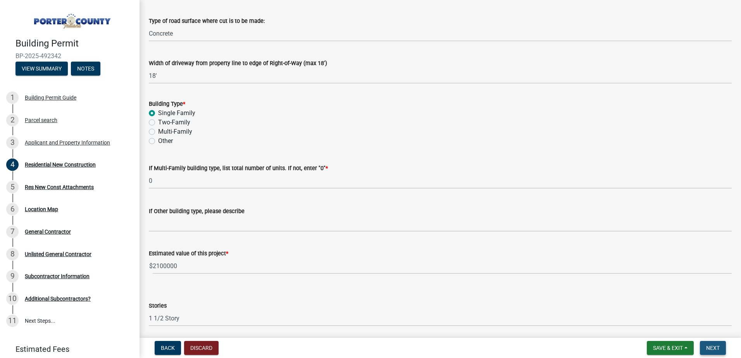
click at [712, 346] on span "Next" at bounding box center [713, 348] width 14 height 6
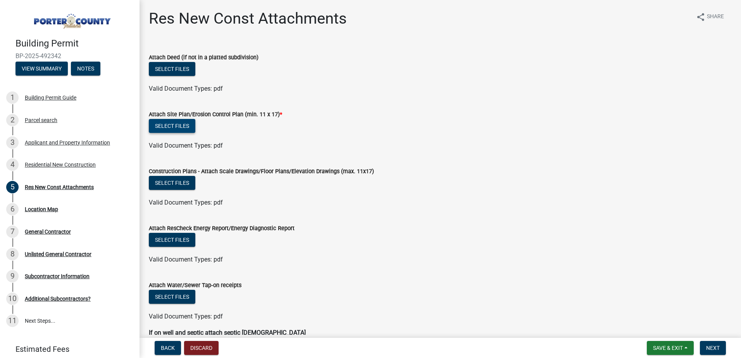
click at [175, 124] on button "Select files" at bounding box center [172, 126] width 46 height 14
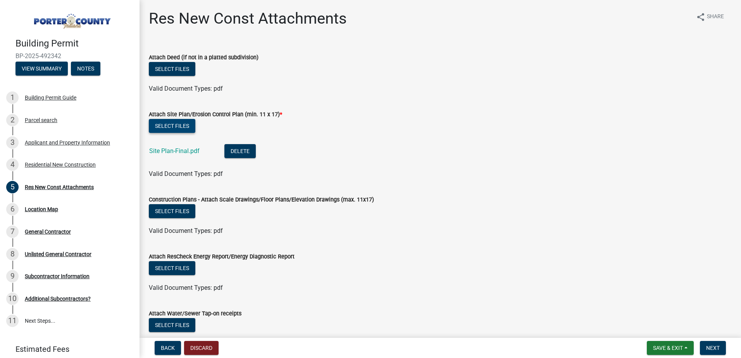
scroll to position [39, 0]
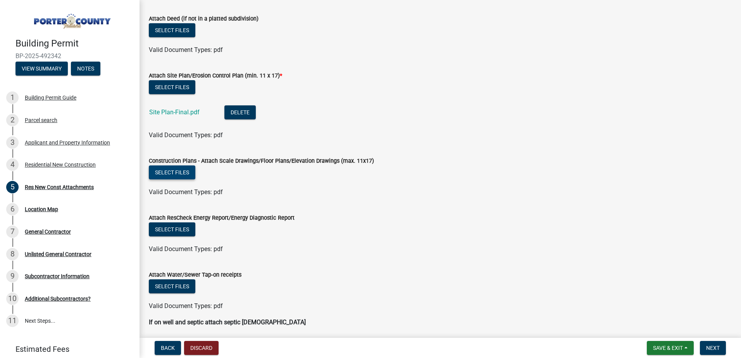
click at [188, 169] on button "Select files" at bounding box center [172, 172] width 46 height 14
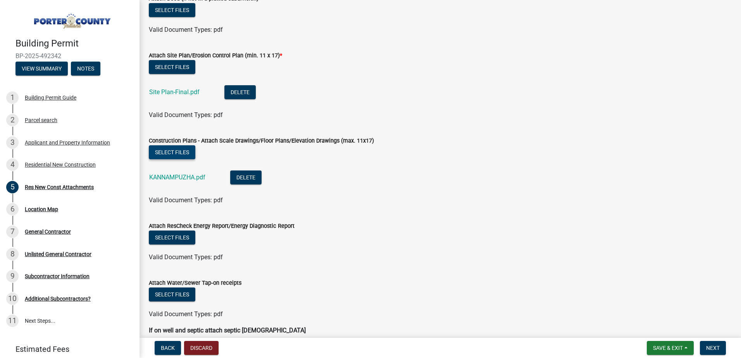
scroll to position [77, 0]
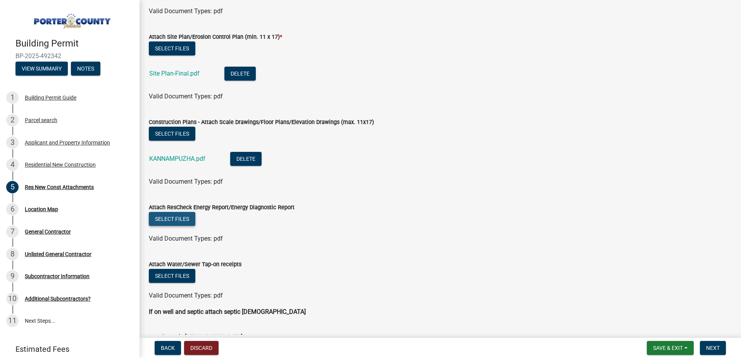
click at [163, 221] on button "Select files" at bounding box center [172, 219] width 46 height 14
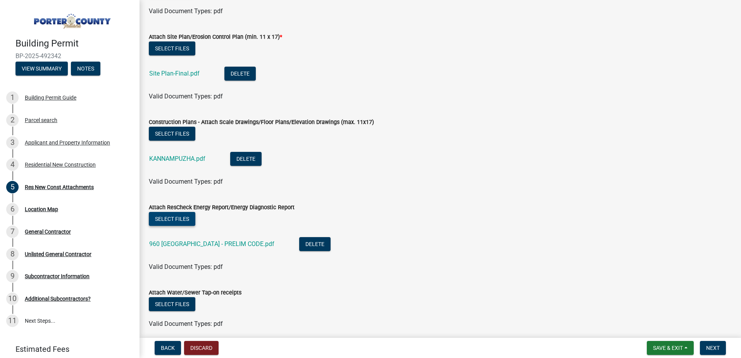
click at [181, 215] on button "Select files" at bounding box center [172, 219] width 46 height 14
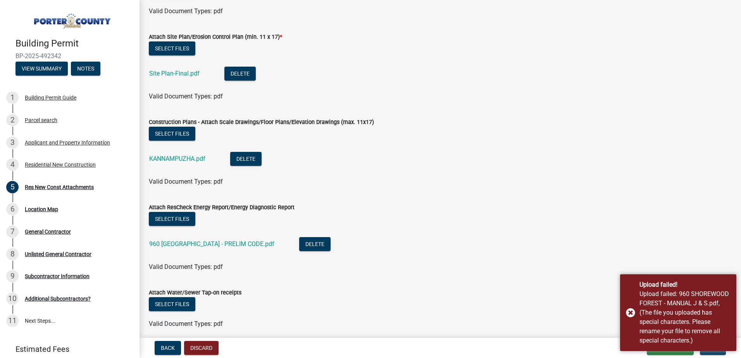
click at [543, 195] on form "Attach ResCheck Energy Report/Energy Diagnostic Report Select files 960 SHOREWO…" at bounding box center [440, 232] width 583 height 78
click at [633, 313] on div "Upload failed! Upload failed: 960 SHOREWOOD FOREST - MANUAL J & S.pdf, (The fil…" at bounding box center [678, 312] width 116 height 77
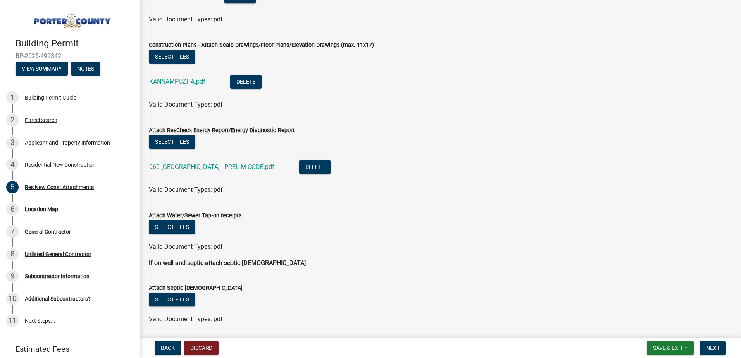
scroll to position [155, 0]
click at [172, 225] on button "Select files" at bounding box center [172, 227] width 46 height 14
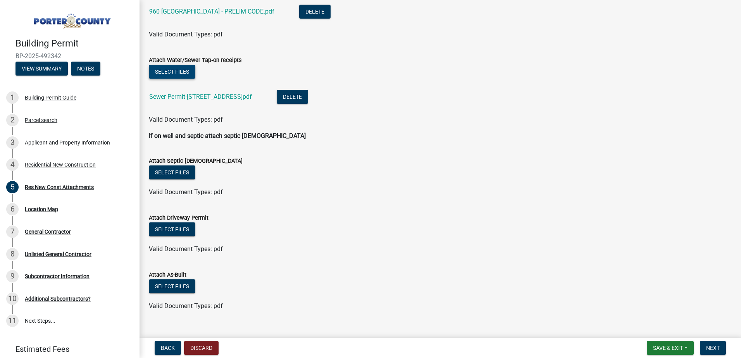
scroll to position [323, 0]
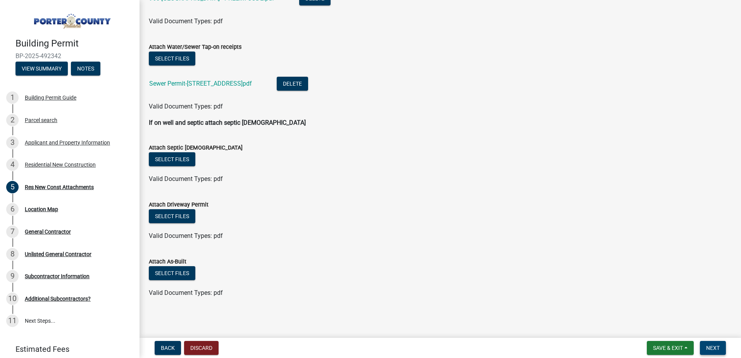
click at [714, 349] on span "Next" at bounding box center [713, 348] width 14 height 6
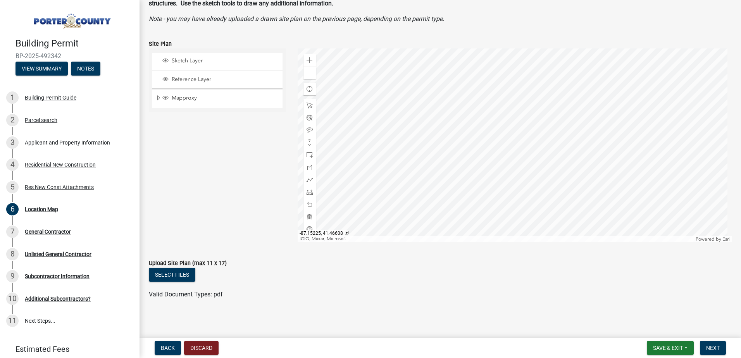
scroll to position [55, 0]
click at [169, 275] on button "Select files" at bounding box center [172, 273] width 46 height 14
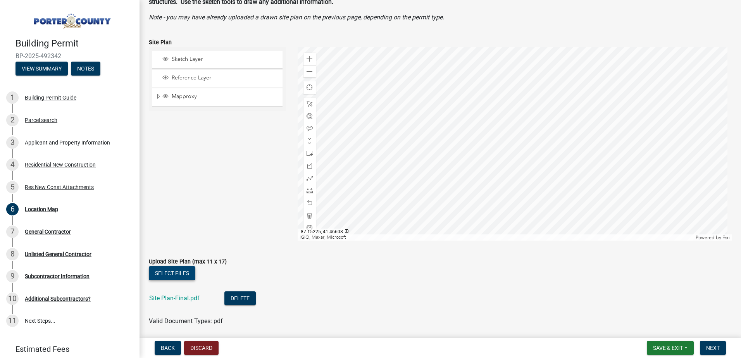
scroll to position [84, 0]
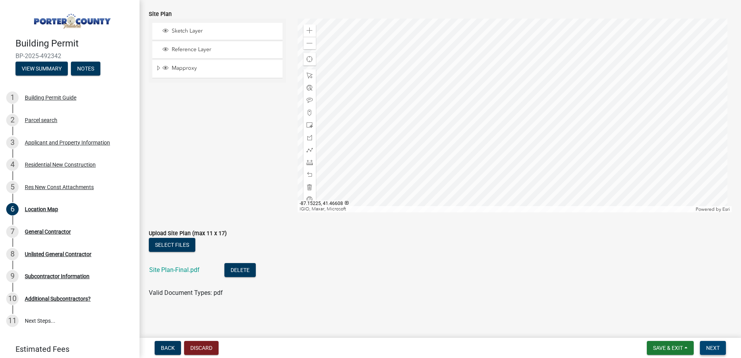
click at [720, 348] on button "Next" at bounding box center [713, 348] width 26 height 14
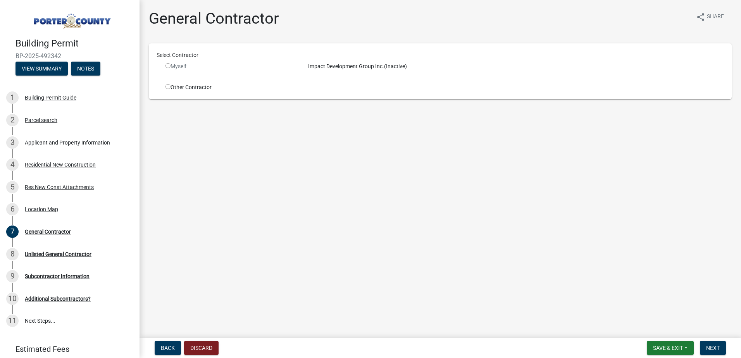
click at [168, 63] on input "radio" at bounding box center [167, 65] width 5 height 5
click at [168, 68] on div "Myself" at bounding box center [230, 66] width 131 height 8
click at [168, 68] on input "radio" at bounding box center [167, 65] width 5 height 5
radio input "false"
drag, startPoint x: 365, startPoint y: 67, endPoint x: 366, endPoint y: 52, distance: 15.1
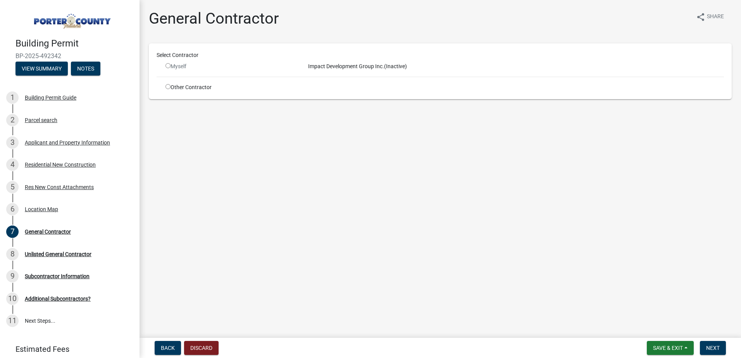
click at [366, 55] on div "Select Contractor Myself Impact Development Group Inc. (Inactive) Other Contrac…" at bounding box center [439, 71] width 567 height 40
click at [366, 52] on div "Select Contractor" at bounding box center [440, 55] width 579 height 8
click at [363, 72] on div "Select Contractor Myself Impact Development Group Inc. (Inactive) Other Contrac…" at bounding box center [439, 71] width 567 height 40
click at [363, 69] on div "Impact Development Group Inc. (Inactive)" at bounding box center [515, 66] width 427 height 8
click at [169, 87] on input "radio" at bounding box center [167, 86] width 5 height 5
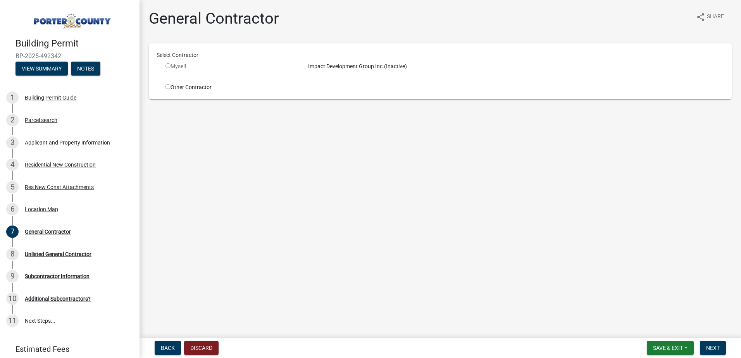
radio input "true"
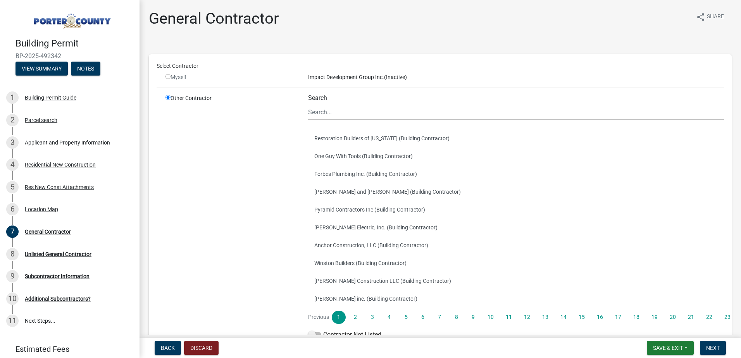
click at [171, 76] on div "Myself" at bounding box center [230, 77] width 131 height 8
click at [167, 99] on input "radio" at bounding box center [167, 97] width 5 height 5
click at [169, 99] on input "radio" at bounding box center [167, 97] width 5 height 5
click at [168, 74] on input "radio" at bounding box center [167, 76] width 5 height 5
radio input "false"
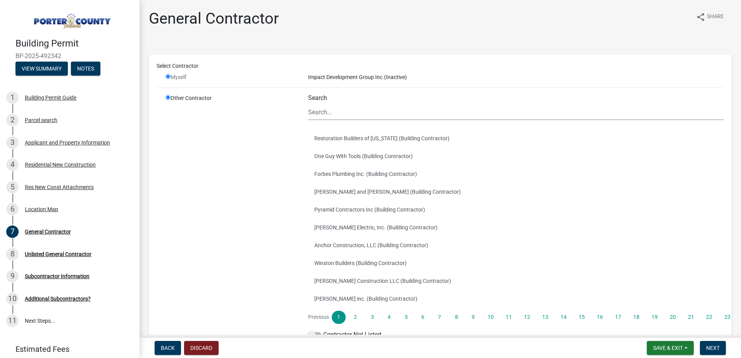
radio input "true"
click at [168, 74] on input "radio" at bounding box center [167, 76] width 5 height 5
radio input "false"
radio input "true"
click at [168, 74] on input "radio" at bounding box center [167, 76] width 5 height 5
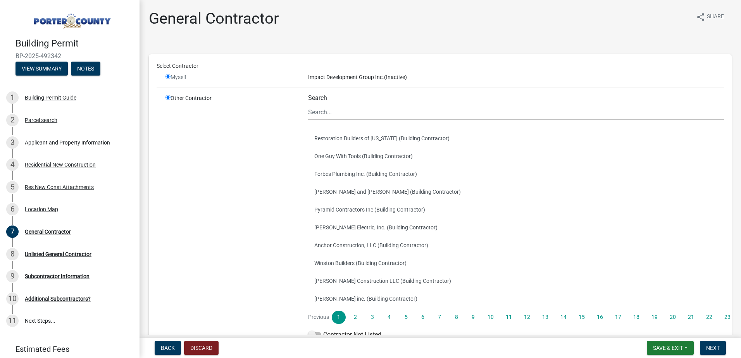
radio input "false"
radio input "true"
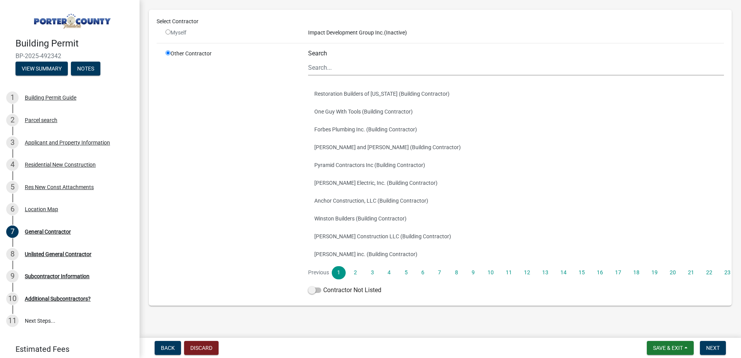
scroll to position [52, 0]
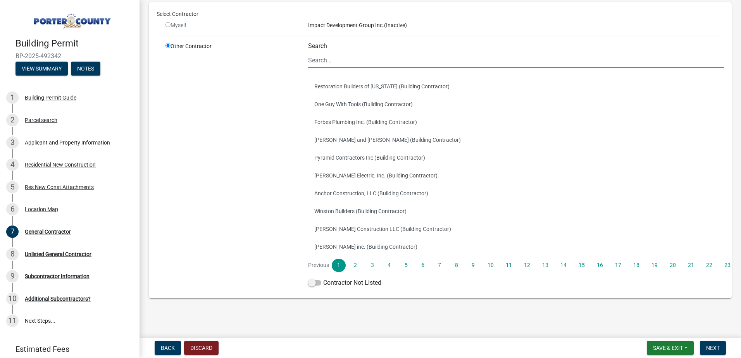
click at [321, 59] on input "Search" at bounding box center [516, 60] width 416 height 16
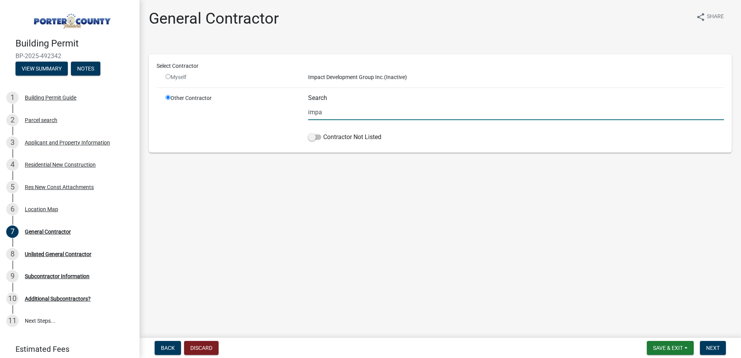
scroll to position [0, 0]
click at [342, 80] on div "Impact Development Group Inc. (Inactive)" at bounding box center [515, 77] width 427 height 8
click at [328, 114] on input "impa" at bounding box center [516, 112] width 416 height 16
type input "i"
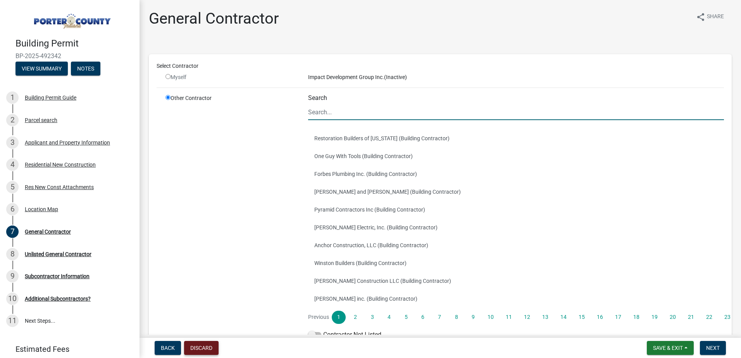
click at [204, 348] on button "Discard" at bounding box center [201, 348] width 34 height 14
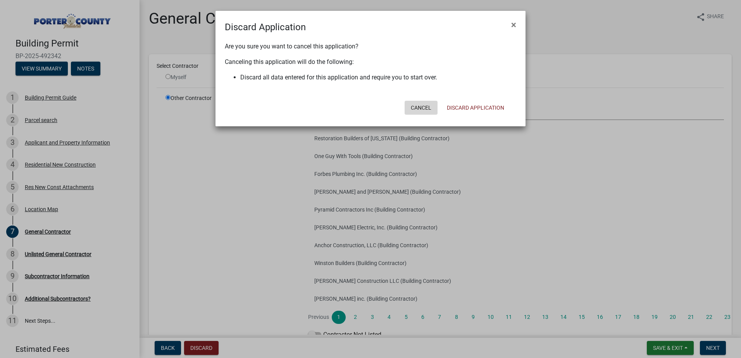
click at [425, 103] on button "Cancel" at bounding box center [420, 108] width 33 height 14
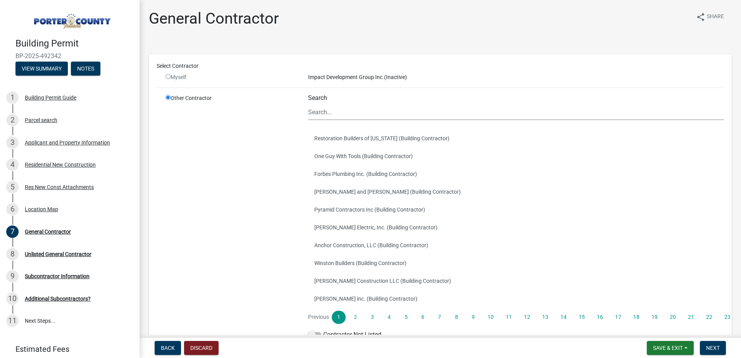
click at [180, 76] on div "Myself" at bounding box center [230, 77] width 131 height 8
click at [168, 77] on input "radio" at bounding box center [167, 76] width 5 height 5
radio input "false"
radio input "true"
click at [168, 77] on input "radio" at bounding box center [167, 76] width 5 height 5
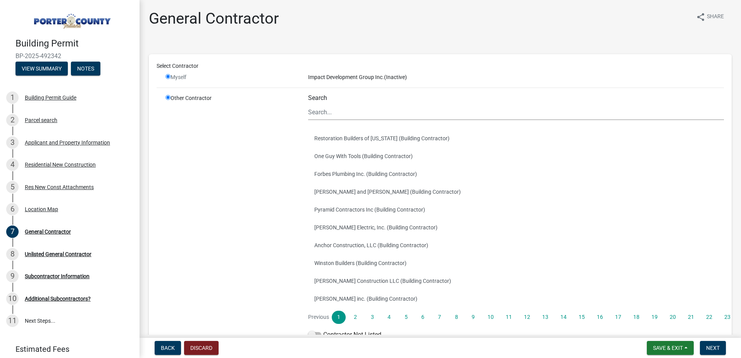
radio input "false"
radio input "true"
click at [169, 348] on span "Back" at bounding box center [168, 348] width 14 height 6
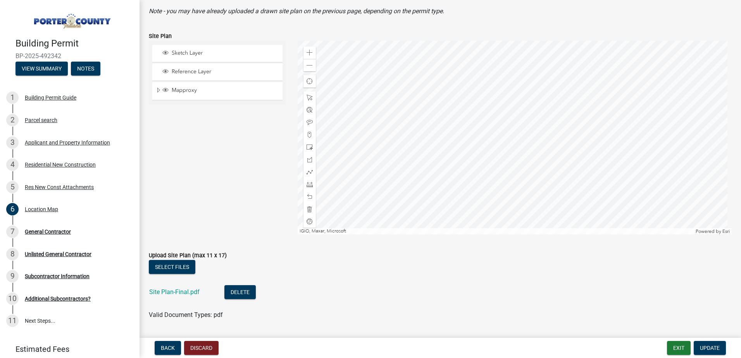
scroll to position [84, 0]
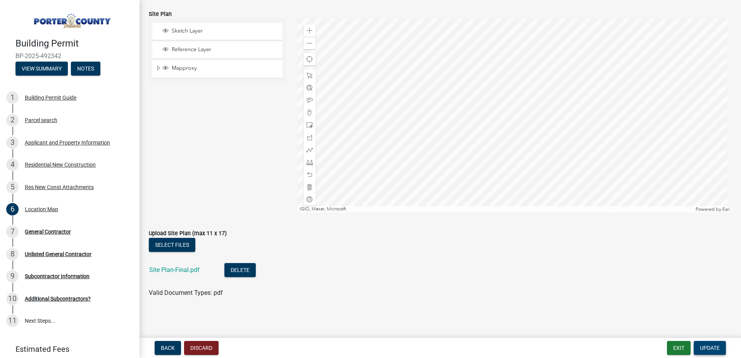
click at [719, 346] on span "Update" at bounding box center [710, 348] width 20 height 6
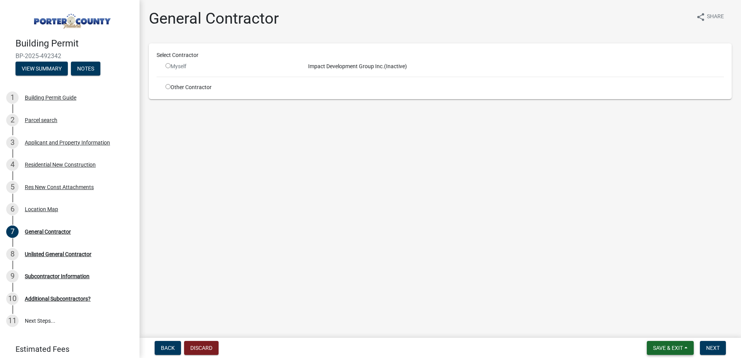
click at [657, 347] on span "Save & Exit" at bounding box center [668, 348] width 30 height 6
click at [659, 330] on button "Save & Exit" at bounding box center [662, 327] width 62 height 19
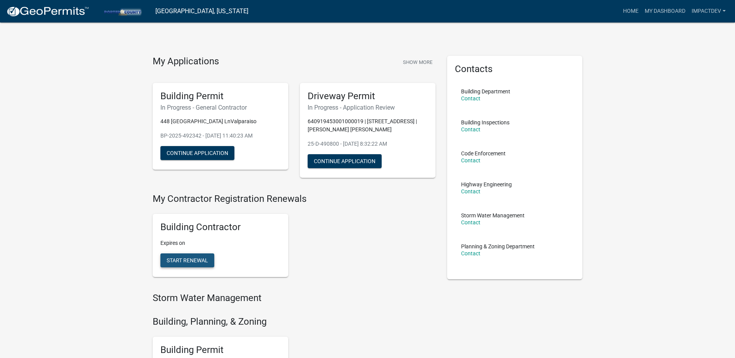
click at [198, 264] on button "Start Renewal" at bounding box center [187, 260] width 54 height 14
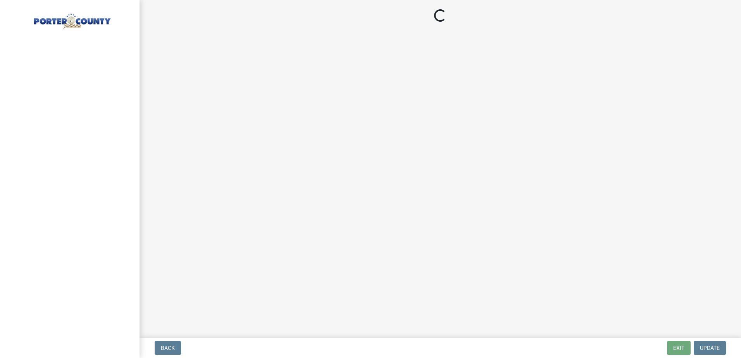
select select "IN"
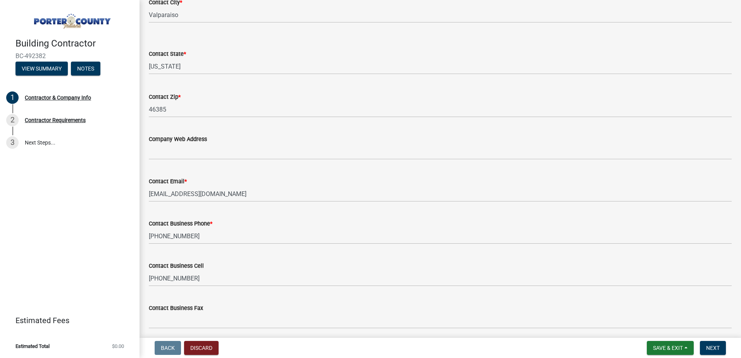
scroll to position [340, 0]
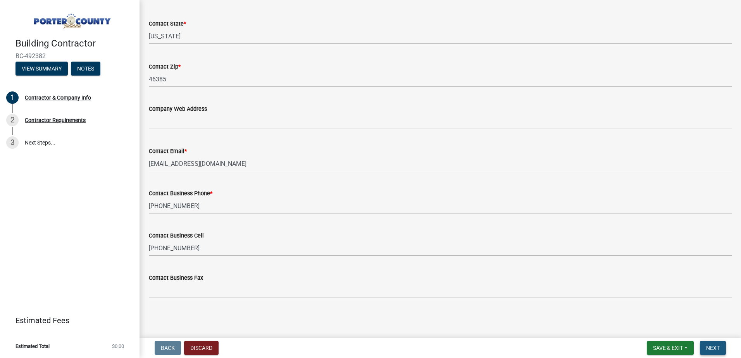
click at [710, 346] on span "Next" at bounding box center [713, 348] width 14 height 6
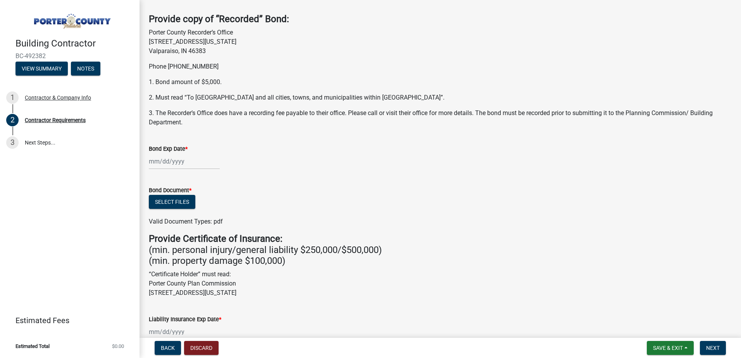
scroll to position [0, 0]
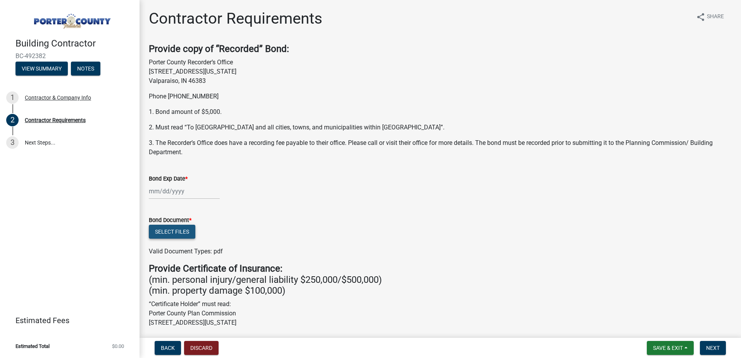
click at [187, 230] on button "Select files" at bounding box center [172, 232] width 46 height 14
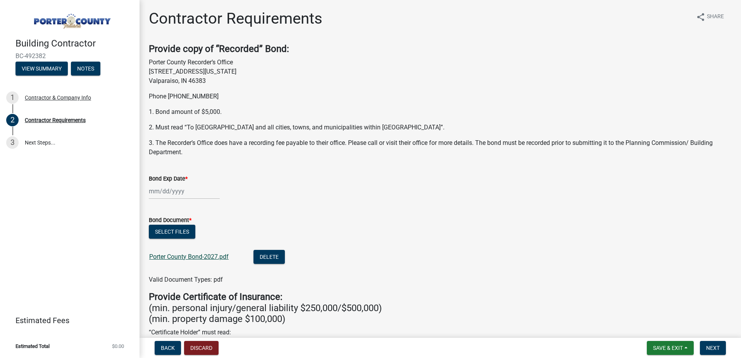
click at [187, 254] on link "Porter County Bond-2027.pdf" at bounding box center [188, 256] width 79 height 7
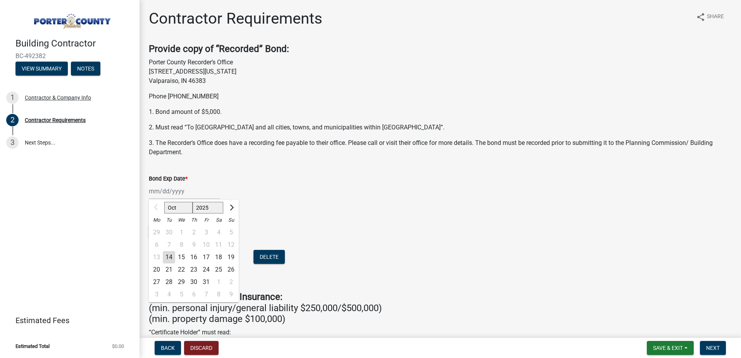
click at [158, 187] on input "Bond Exp Date *" at bounding box center [184, 191] width 71 height 16
click at [155, 208] on div at bounding box center [156, 207] width 15 height 12
click at [153, 206] on div at bounding box center [156, 207] width 15 height 12
click at [230, 207] on span "Next month" at bounding box center [231, 208] width 6 height 6
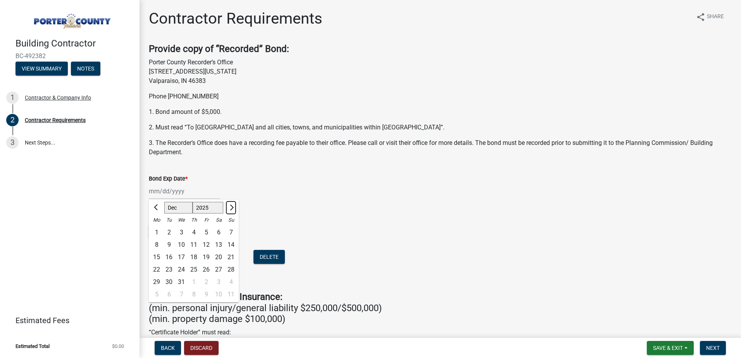
click at [230, 207] on span "Next month" at bounding box center [231, 208] width 6 height 6
select select "2"
select select "2026"
click at [230, 207] on span "Next month" at bounding box center [231, 208] width 6 height 6
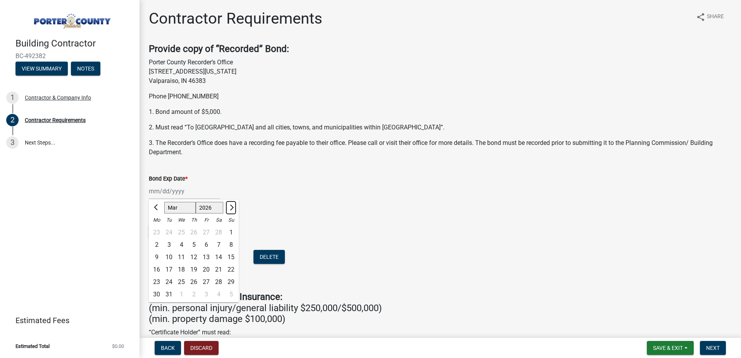
click at [230, 207] on span "Next month" at bounding box center [231, 208] width 6 height 6
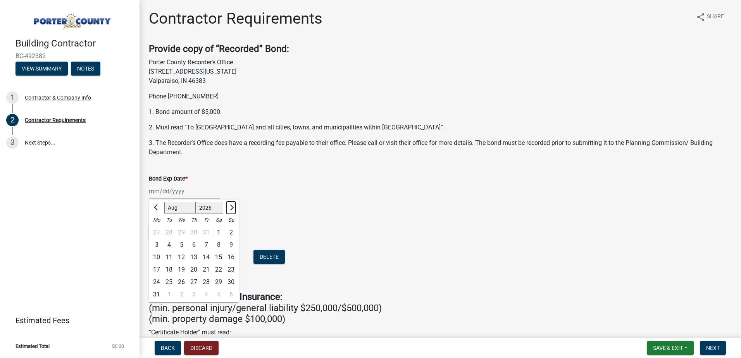
click at [230, 207] on span "Next month" at bounding box center [231, 208] width 6 height 6
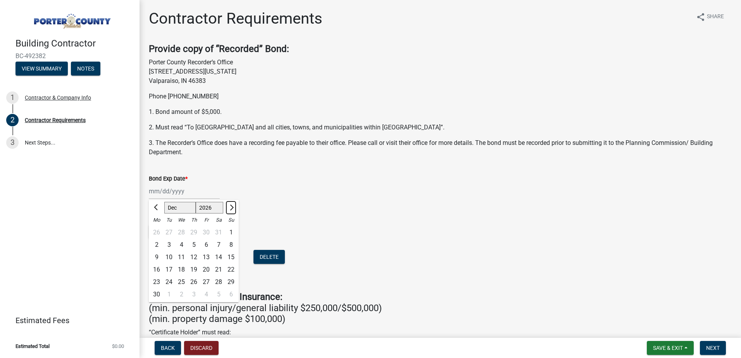
select select "1"
select select "2027"
click at [230, 207] on span "Next month" at bounding box center [231, 208] width 6 height 6
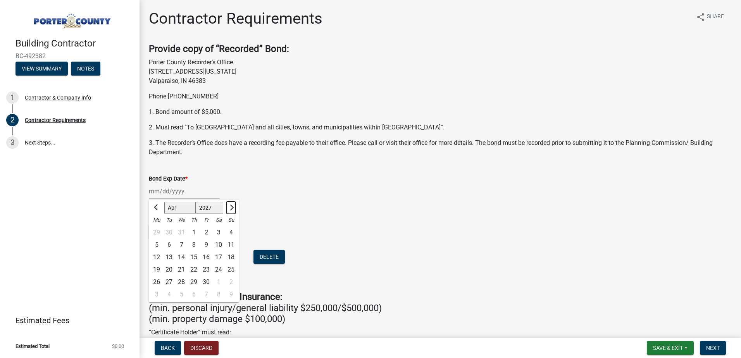
click at [230, 207] on span "Next month" at bounding box center [231, 208] width 6 height 6
select select "6"
click at [164, 230] on div "1" at bounding box center [169, 232] width 12 height 12
type input "06/01/2027"
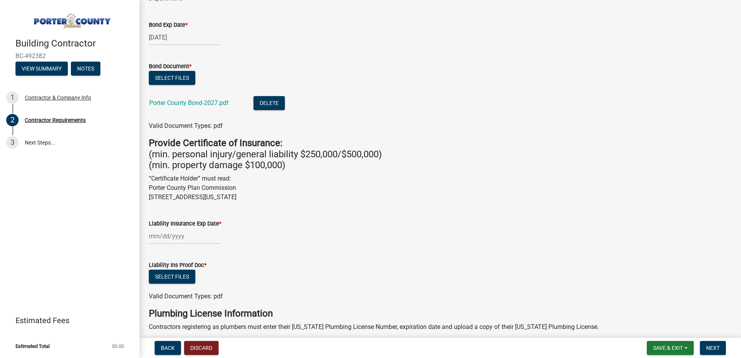
scroll to position [155, 0]
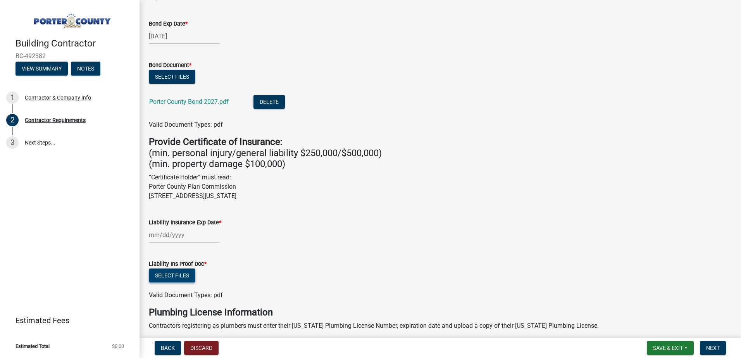
click at [175, 275] on button "Select files" at bounding box center [172, 275] width 46 height 14
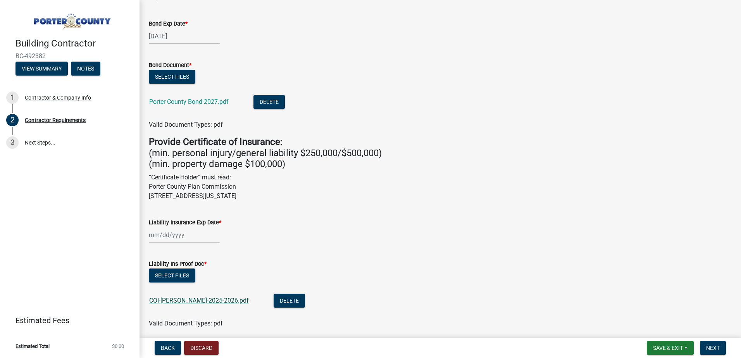
click at [181, 298] on link "COI-Porter Conty-2025-2026.pdf" at bounding box center [199, 300] width 100 height 7
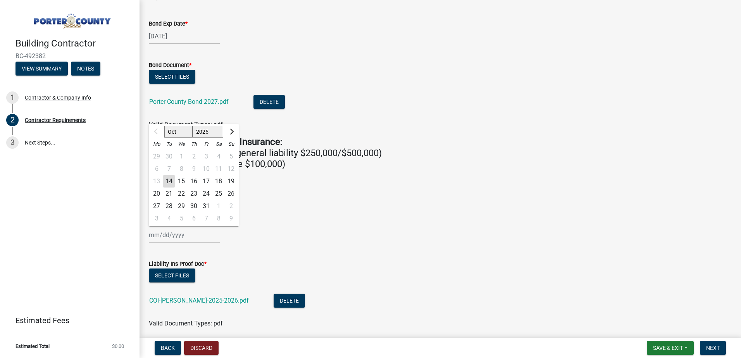
click at [165, 239] on input "Liability Insurance Exp Date *" at bounding box center [184, 235] width 71 height 16
click at [229, 131] on span "Next month" at bounding box center [231, 132] width 6 height 6
select select "1"
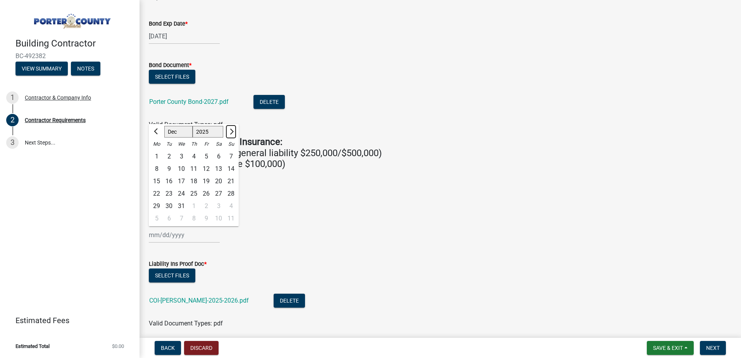
select select "2026"
click at [229, 131] on span "Next month" at bounding box center [231, 132] width 6 height 6
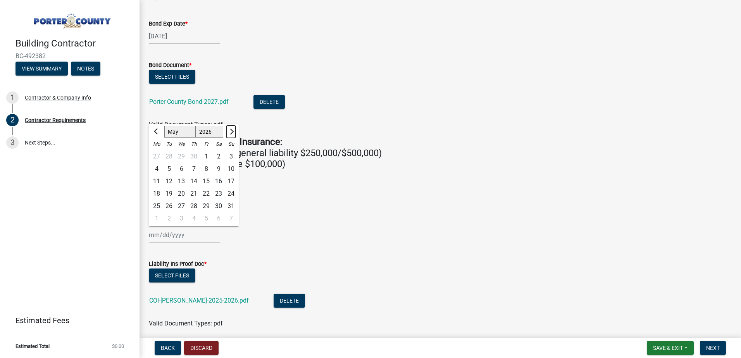
click at [229, 131] on span "Next month" at bounding box center [231, 132] width 6 height 6
click at [158, 134] on button "Previous month" at bounding box center [156, 132] width 9 height 12
select select "6"
click at [159, 154] on div "1" at bounding box center [156, 156] width 12 height 12
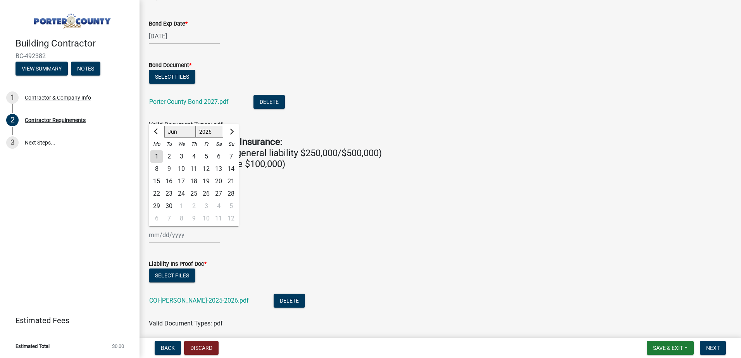
type input "06/01/2026"
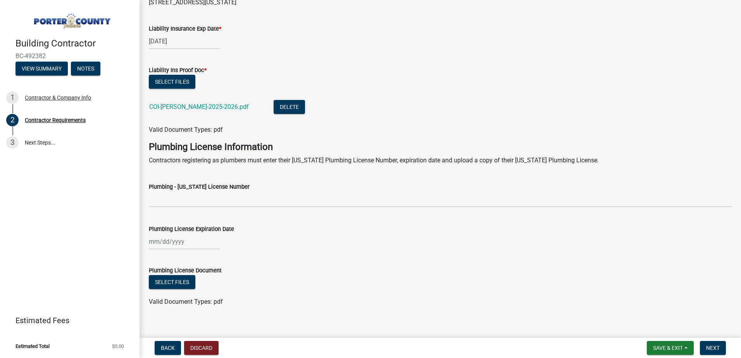
scroll to position [358, 0]
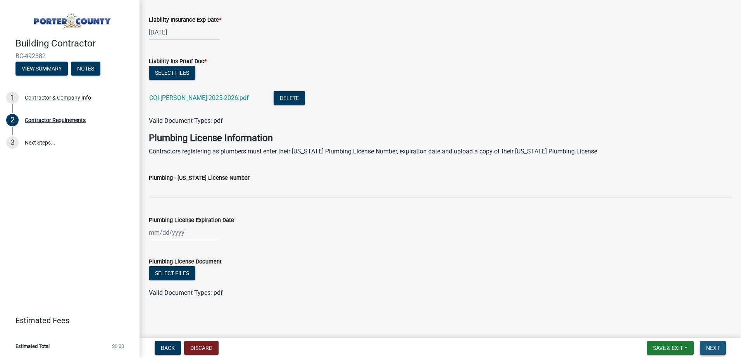
click at [706, 342] on button "Next" at bounding box center [713, 348] width 26 height 14
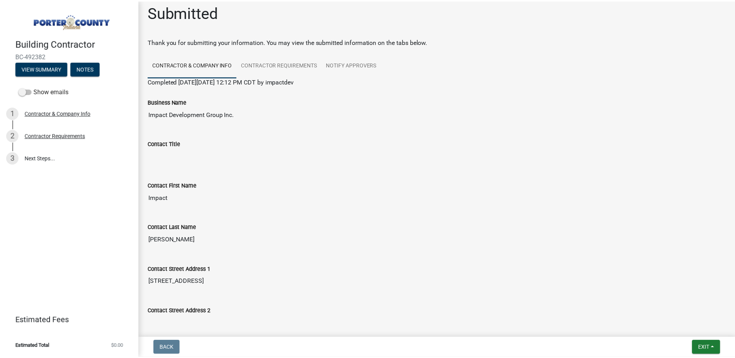
scroll to position [0, 0]
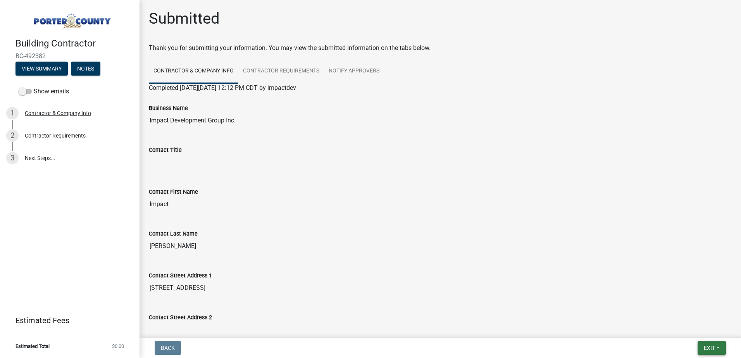
click at [702, 343] on button "Exit" at bounding box center [711, 348] width 28 height 14
click at [568, 312] on div "Contact Street Address 2" at bounding box center [440, 320] width 583 height 36
click at [719, 347] on button "Exit" at bounding box center [711, 348] width 28 height 14
click at [683, 327] on button "Save & Exit" at bounding box center [695, 327] width 62 height 19
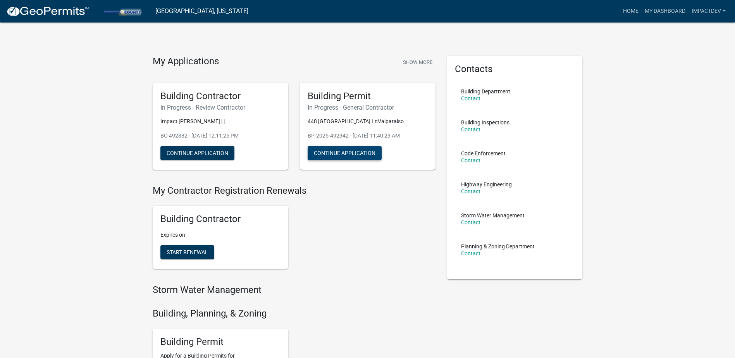
click at [335, 154] on button "Continue Application" at bounding box center [345, 153] width 74 height 14
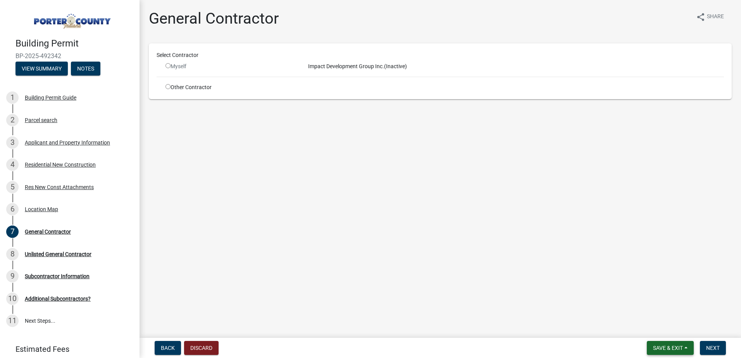
click at [670, 346] on span "Save & Exit" at bounding box center [668, 348] width 30 height 6
click at [666, 331] on button "Save & Exit" at bounding box center [662, 327] width 62 height 19
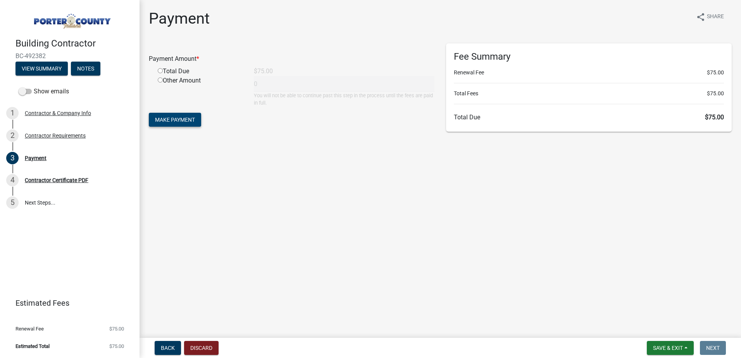
click at [165, 118] on span "Make Payment" at bounding box center [175, 120] width 40 height 6
click at [159, 77] on input "radio" at bounding box center [160, 79] width 5 height 5
radio input "true"
type input "75"
click at [158, 121] on span "Make Payment" at bounding box center [175, 120] width 40 height 6
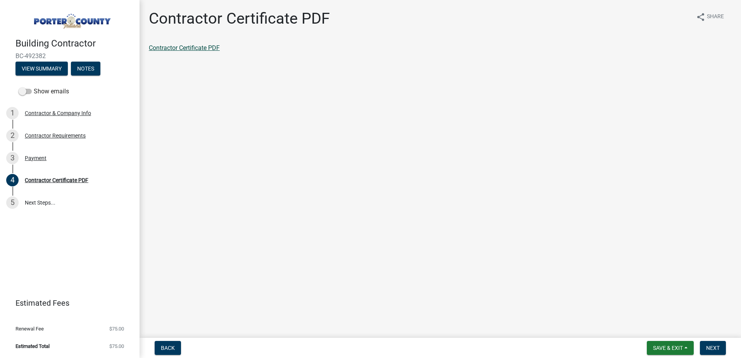
click at [203, 48] on link "Contractor Certificate PDF" at bounding box center [184, 47] width 71 height 7
click at [555, 236] on main "Contractor Certificate PDF share Share Contractor Certificate PDF" at bounding box center [439, 167] width 601 height 335
click at [713, 350] on span "Next" at bounding box center [713, 348] width 14 height 6
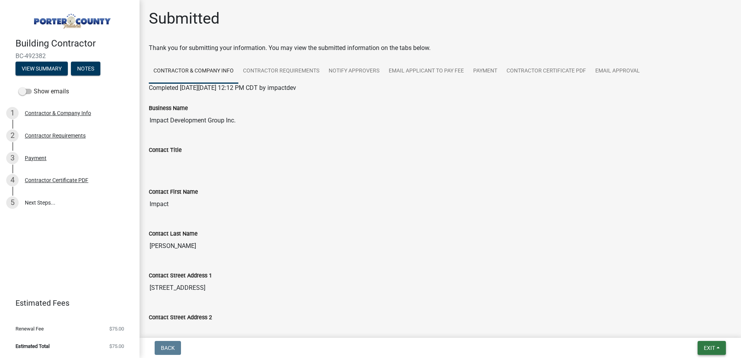
click at [713, 350] on span "Exit" at bounding box center [708, 348] width 11 height 6
click at [702, 328] on button "Save & Exit" at bounding box center [695, 327] width 62 height 19
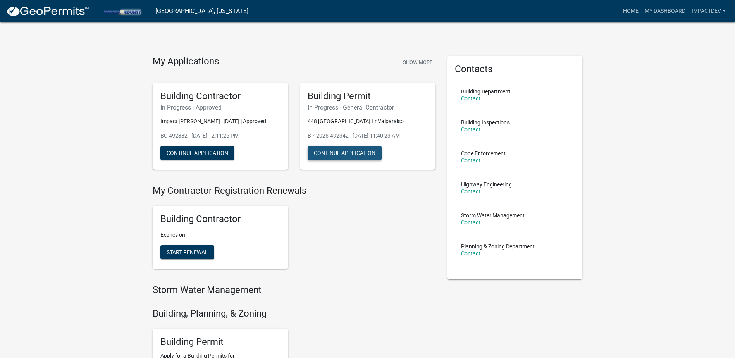
click at [339, 156] on button "Continue Application" at bounding box center [345, 153] width 74 height 14
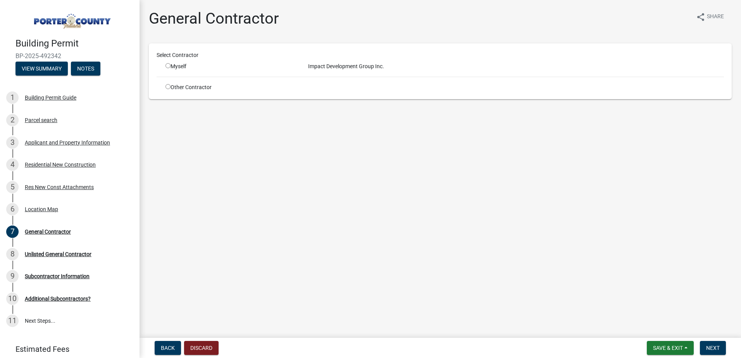
click at [168, 64] on input "radio" at bounding box center [167, 65] width 5 height 5
radio input "true"
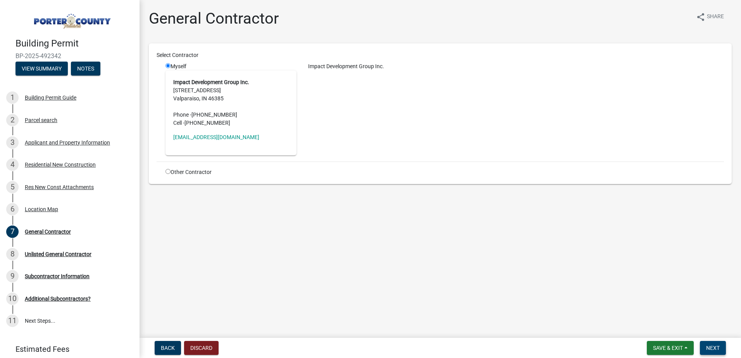
click at [711, 348] on span "Next" at bounding box center [713, 348] width 14 height 6
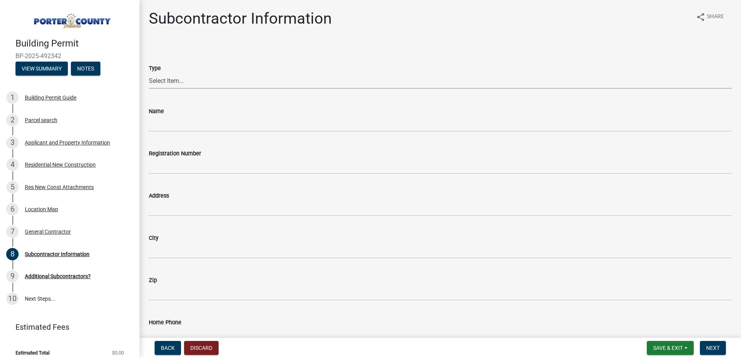
click at [182, 81] on select "Select Item... Concrete Plumbing Electrical HVAC Framing Roofing Insulation Lan…" at bounding box center [440, 81] width 583 height 16
click at [317, 33] on div "Subcontractor Information" at bounding box center [240, 21] width 183 height 25
click at [675, 349] on span "Save & Exit" at bounding box center [668, 348] width 30 height 6
click at [660, 333] on button "Save & Exit" at bounding box center [662, 327] width 62 height 19
